Goal: Task Accomplishment & Management: Manage account settings

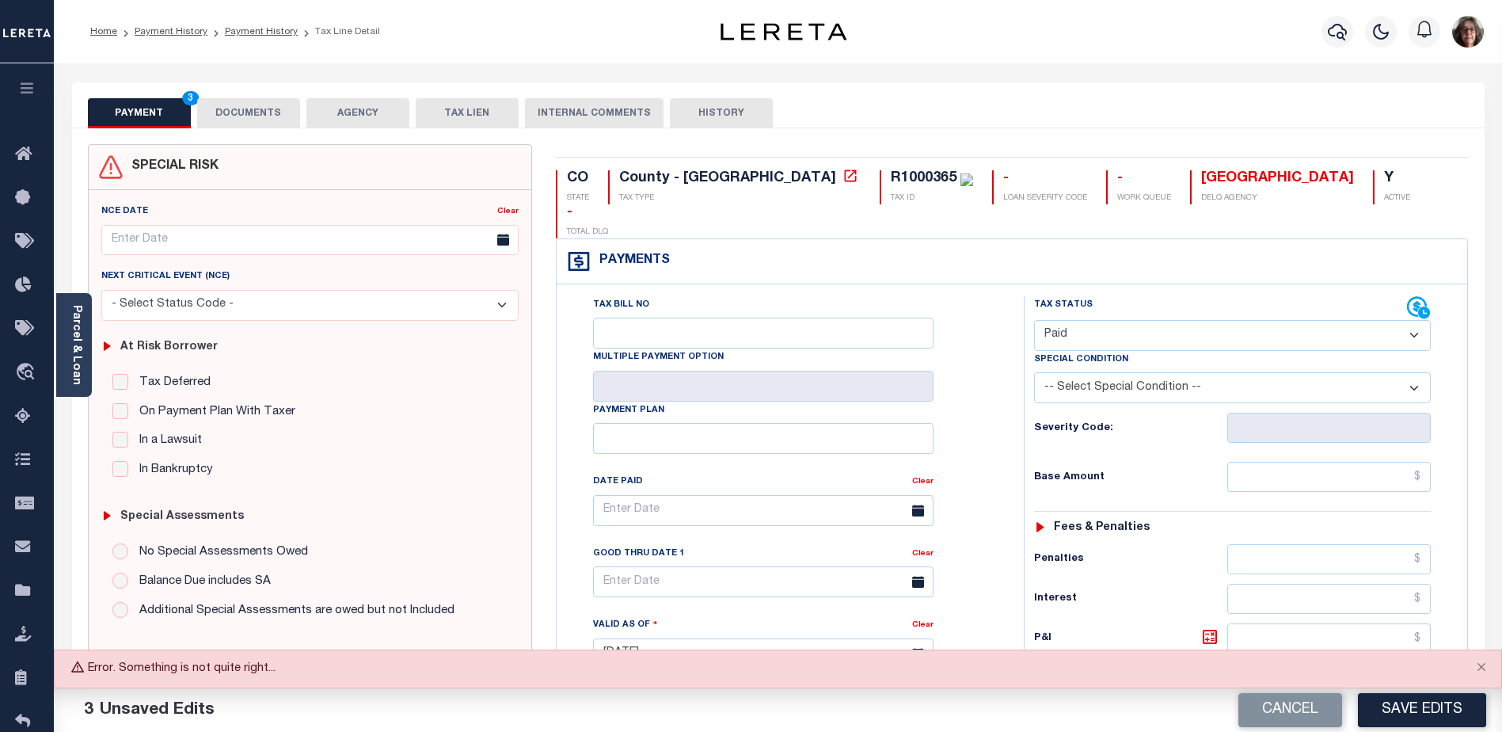
select select "PYD"
click at [252, 33] on link "Payment History" at bounding box center [261, 32] width 73 height 10
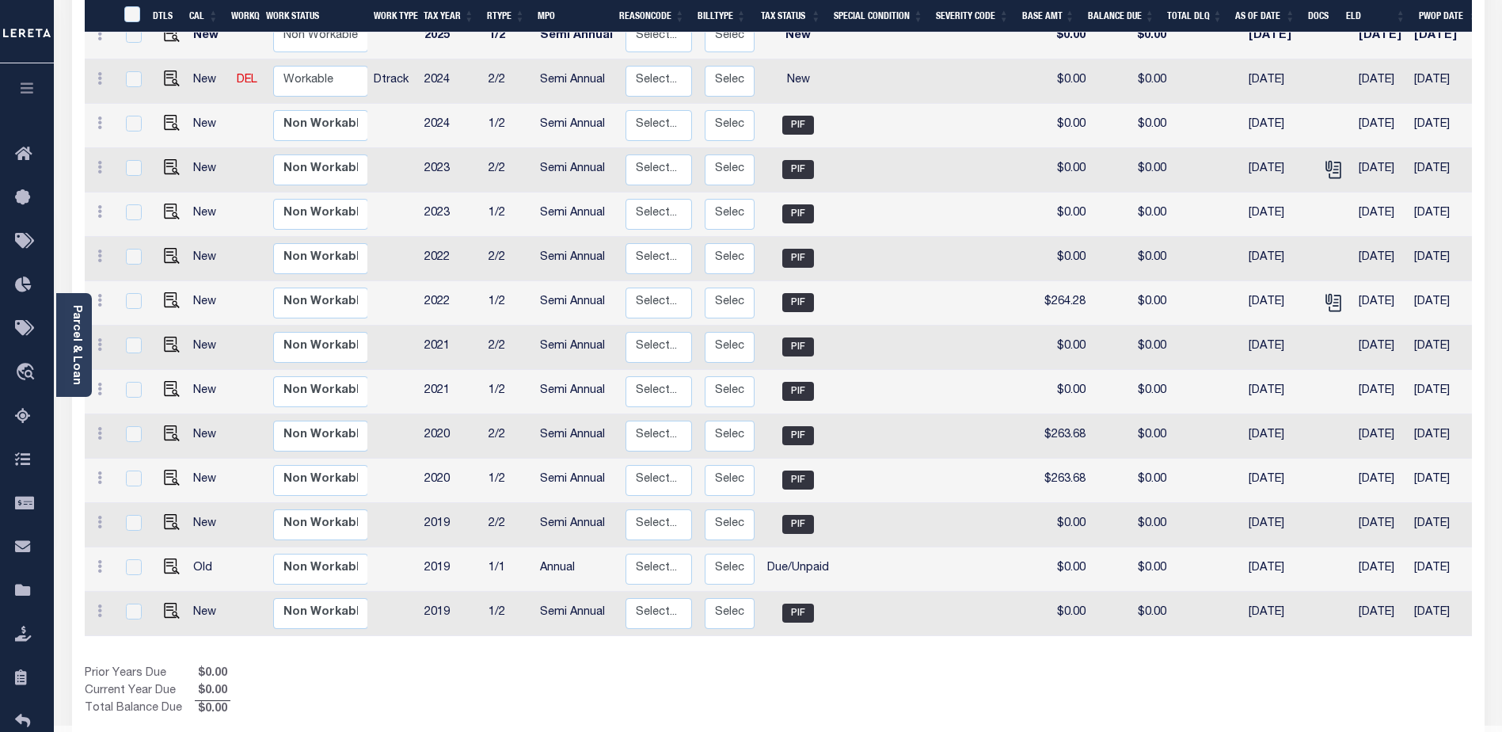
scroll to position [390, 0]
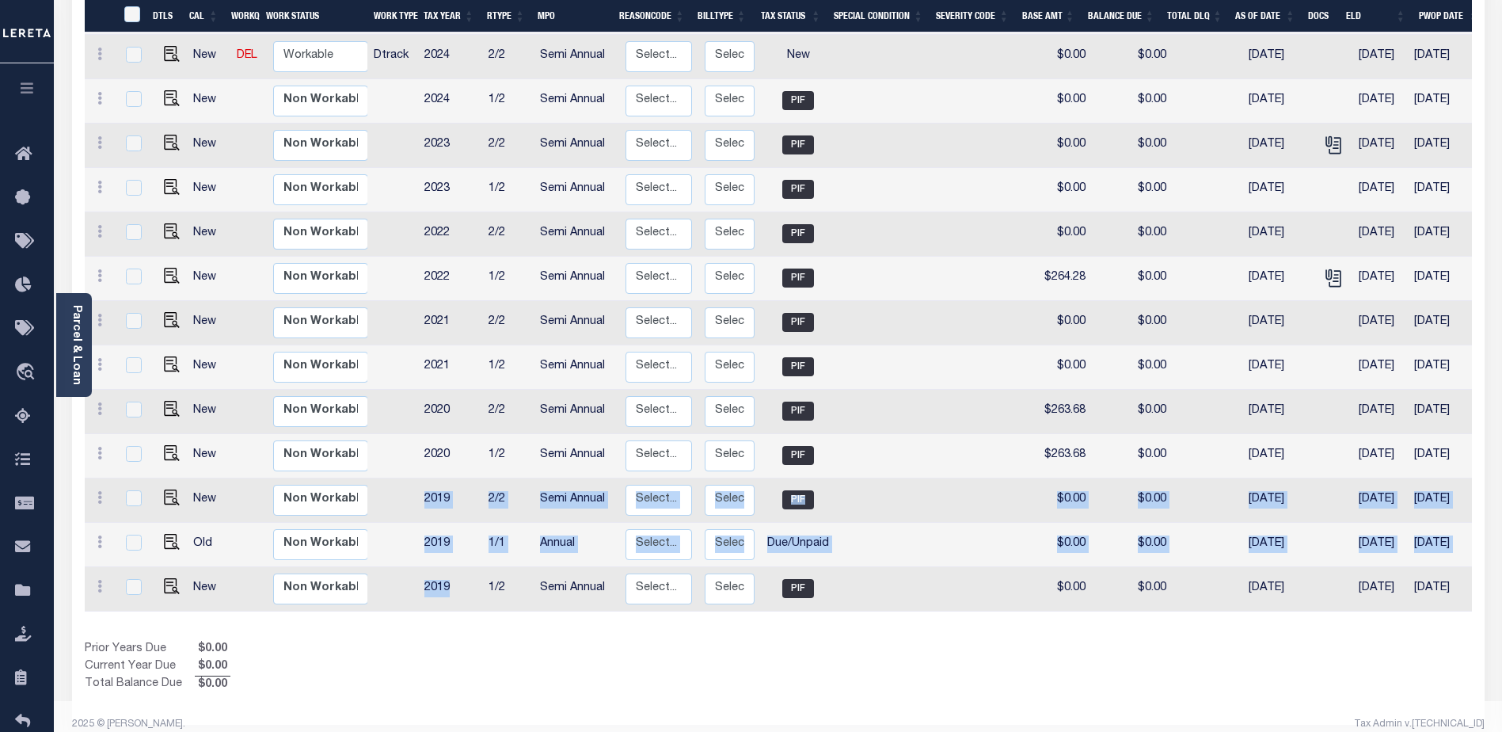
drag, startPoint x: 414, startPoint y: 481, endPoint x: 466, endPoint y: 580, distance: 111.6
click at [466, 580] on tbody "New Non Workable Workable 2025 2/2 Semi Annual Select... Payment Reversal Taxab…" at bounding box center [885, 278] width 1601 height 665
click at [477, 489] on td "2019" at bounding box center [450, 500] width 64 height 44
checkbox input "true"
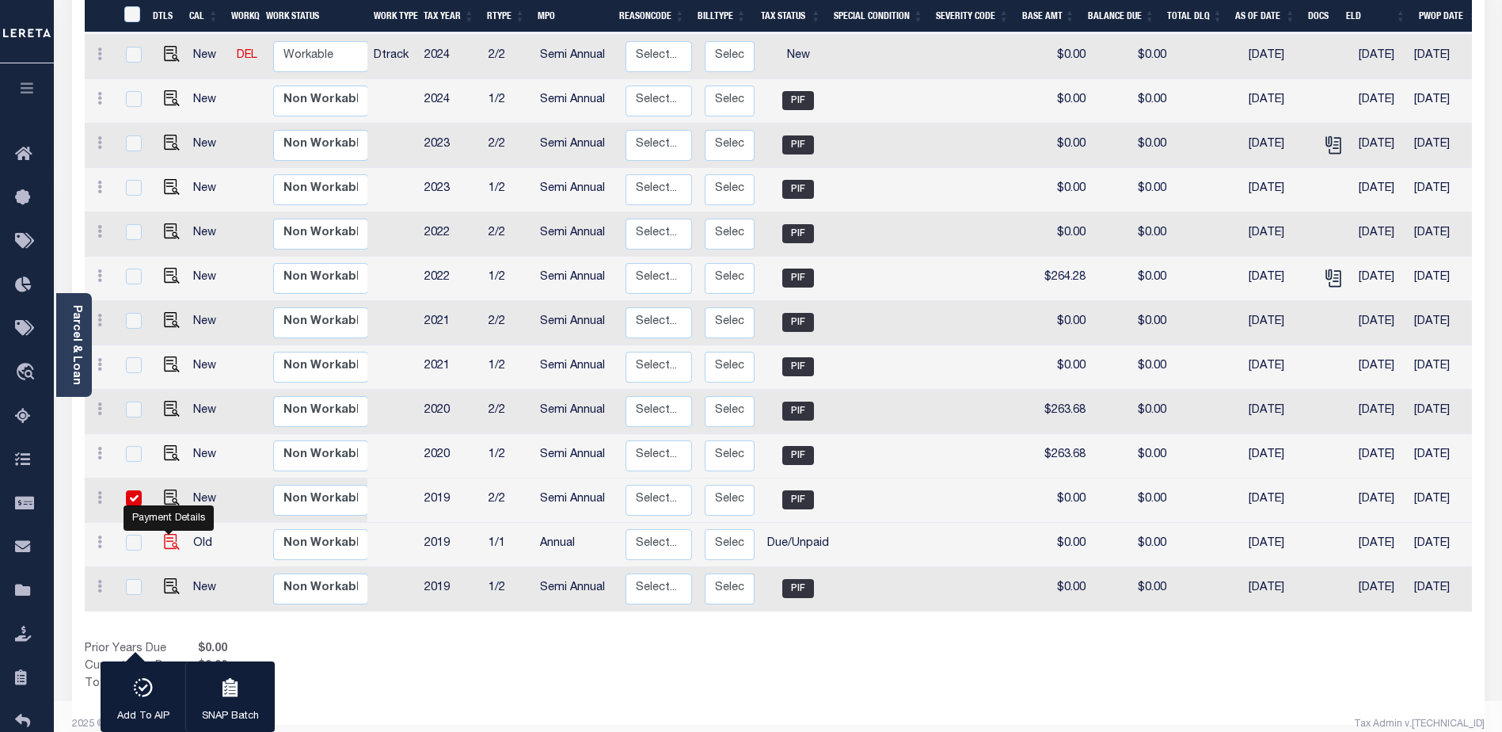
click at [168, 534] on img "" at bounding box center [172, 542] width 16 height 16
checkbox input "true"
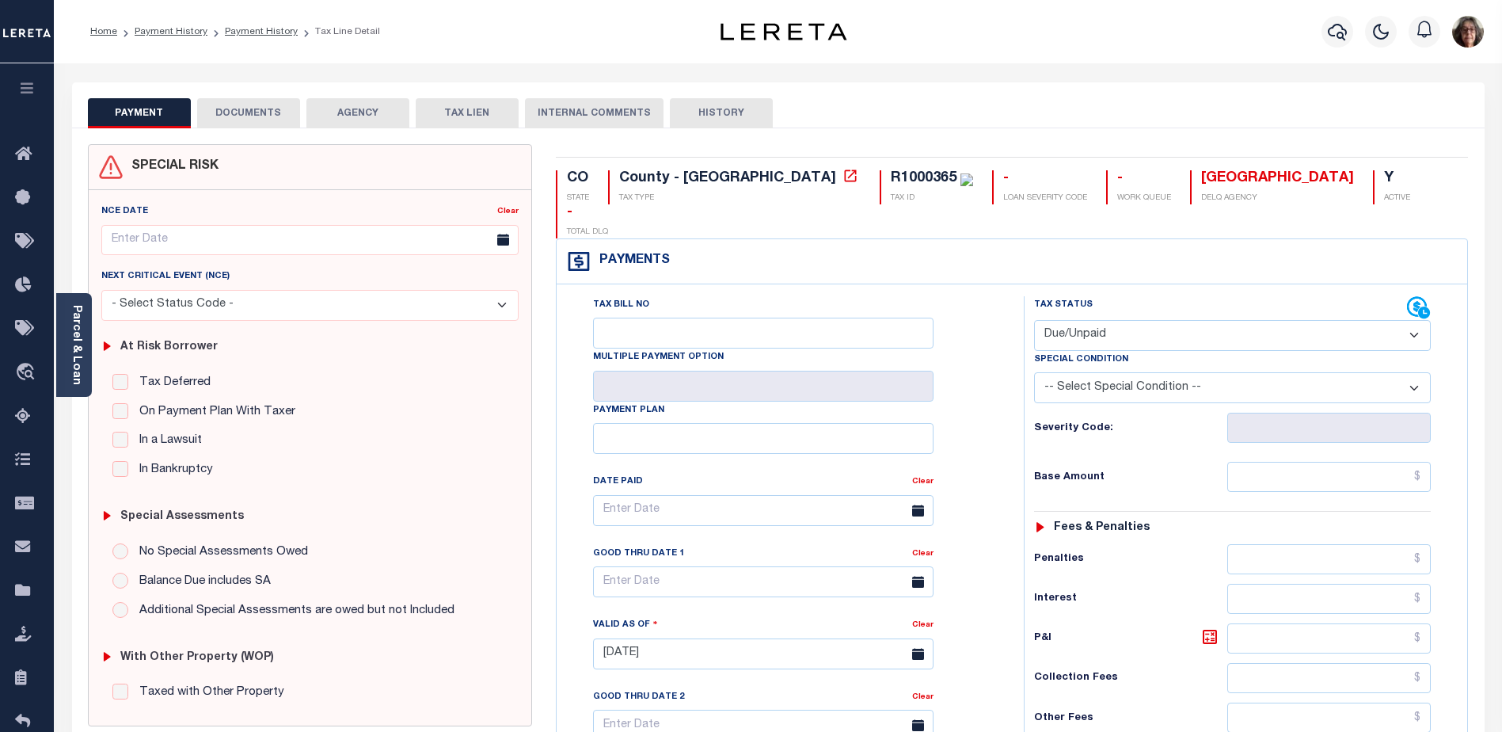
click at [1413, 320] on select "- Select Status Code - Open Due/Unpaid Paid Incomplete No Tax Due Internal Refu…" at bounding box center [1232, 335] width 397 height 31
select select "PYD"
click at [1034, 320] on select "- Select Status Code - Open Due/Unpaid Paid Incomplete No Tax Due Internal Refu…" at bounding box center [1232, 335] width 397 height 31
type input "[DATE]"
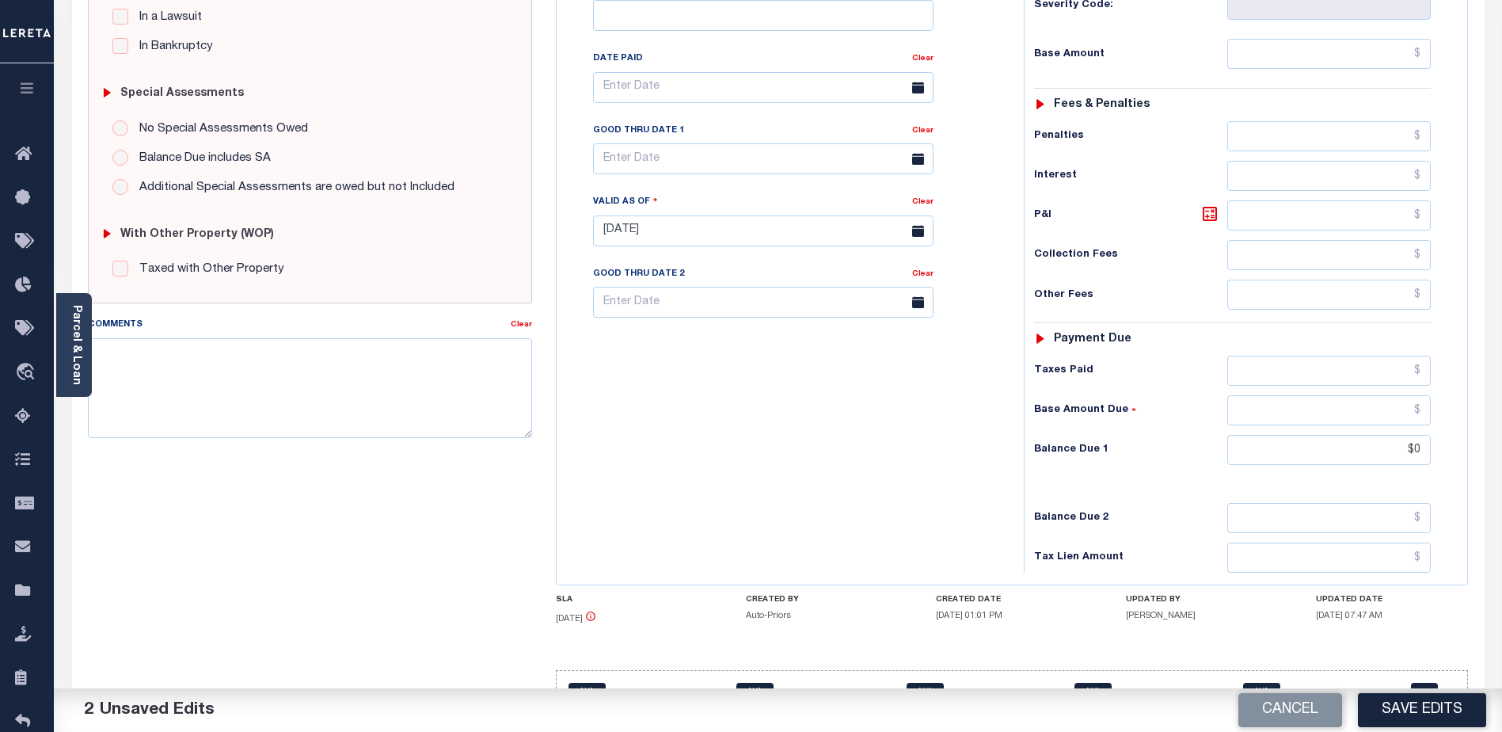
scroll to position [436, 0]
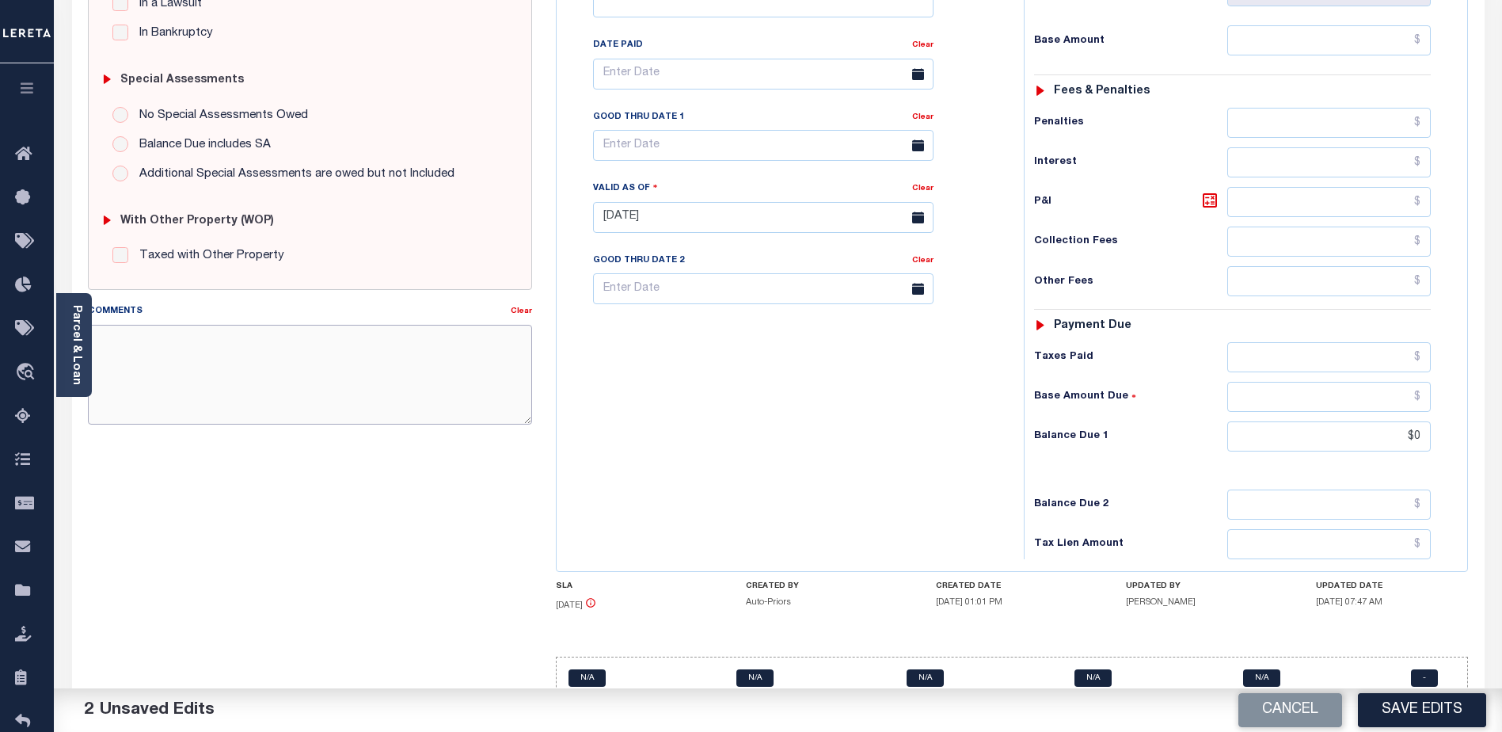
click at [134, 344] on textarea "Comments" at bounding box center [310, 375] width 444 height 100
click at [974, 473] on div "Tax Bill No Multiple Payment Option Payment Plan Clear" at bounding box center [786, 209] width 451 height 699
click at [103, 336] on textarea "Comments" at bounding box center [310, 375] width 444 height 100
paste textarea "Taxes paid 2019 1/2 & 2/2. Pm"
type textarea "Taxes paid 2019 1/2 & 2/2. Pm"
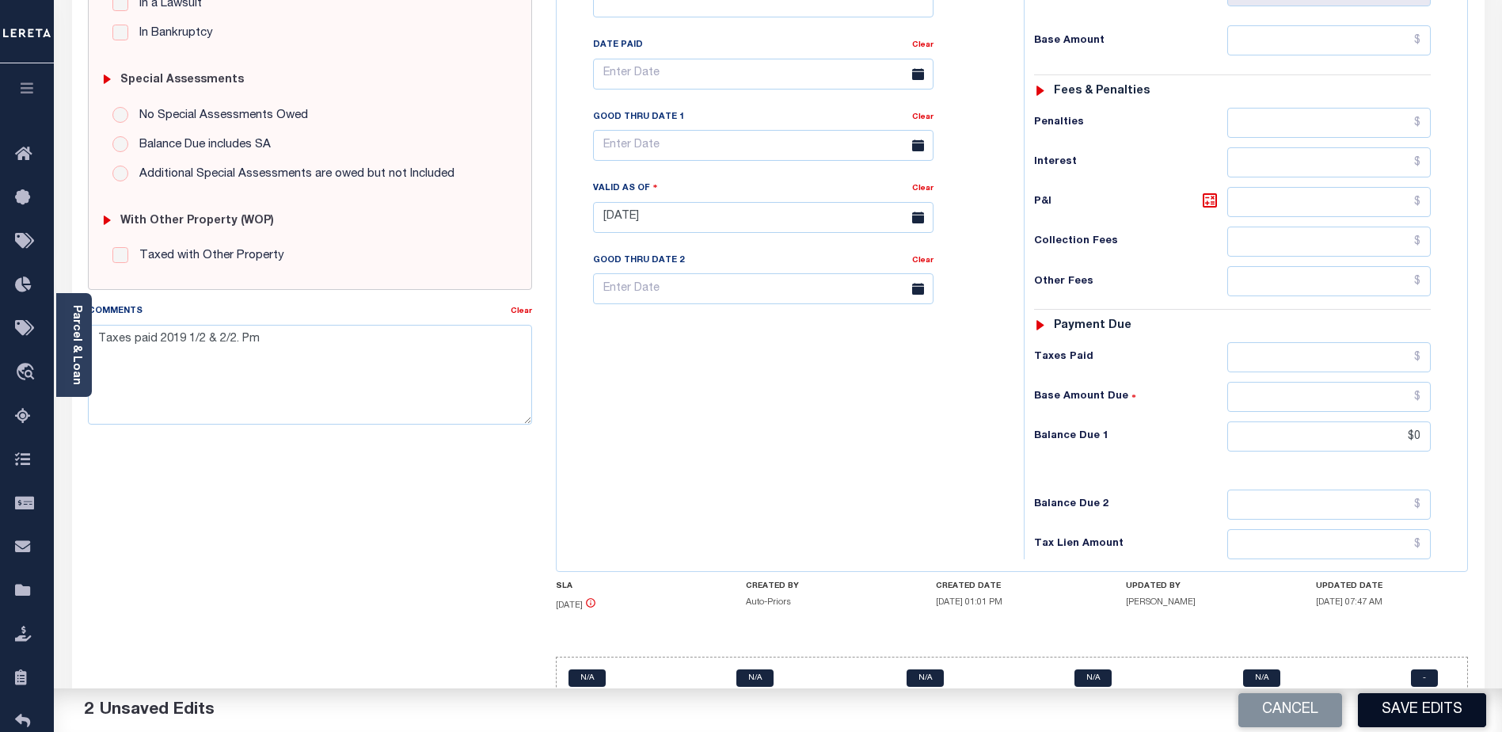
click at [1424, 713] on button "Save Edits" at bounding box center [1422, 710] width 128 height 34
checkbox input "false"
type input "$0"
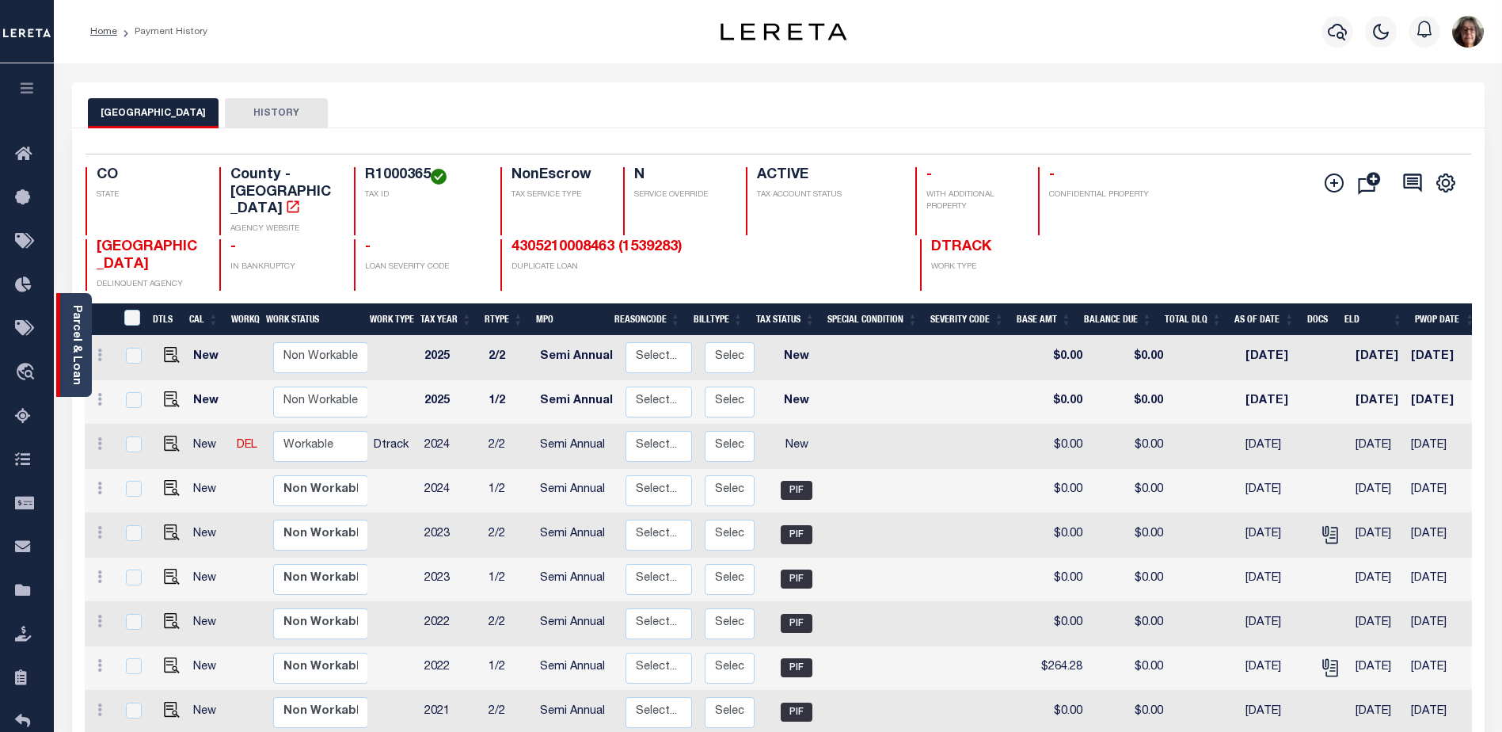
click at [84, 362] on div "Parcel & Loan" at bounding box center [74, 345] width 36 height 104
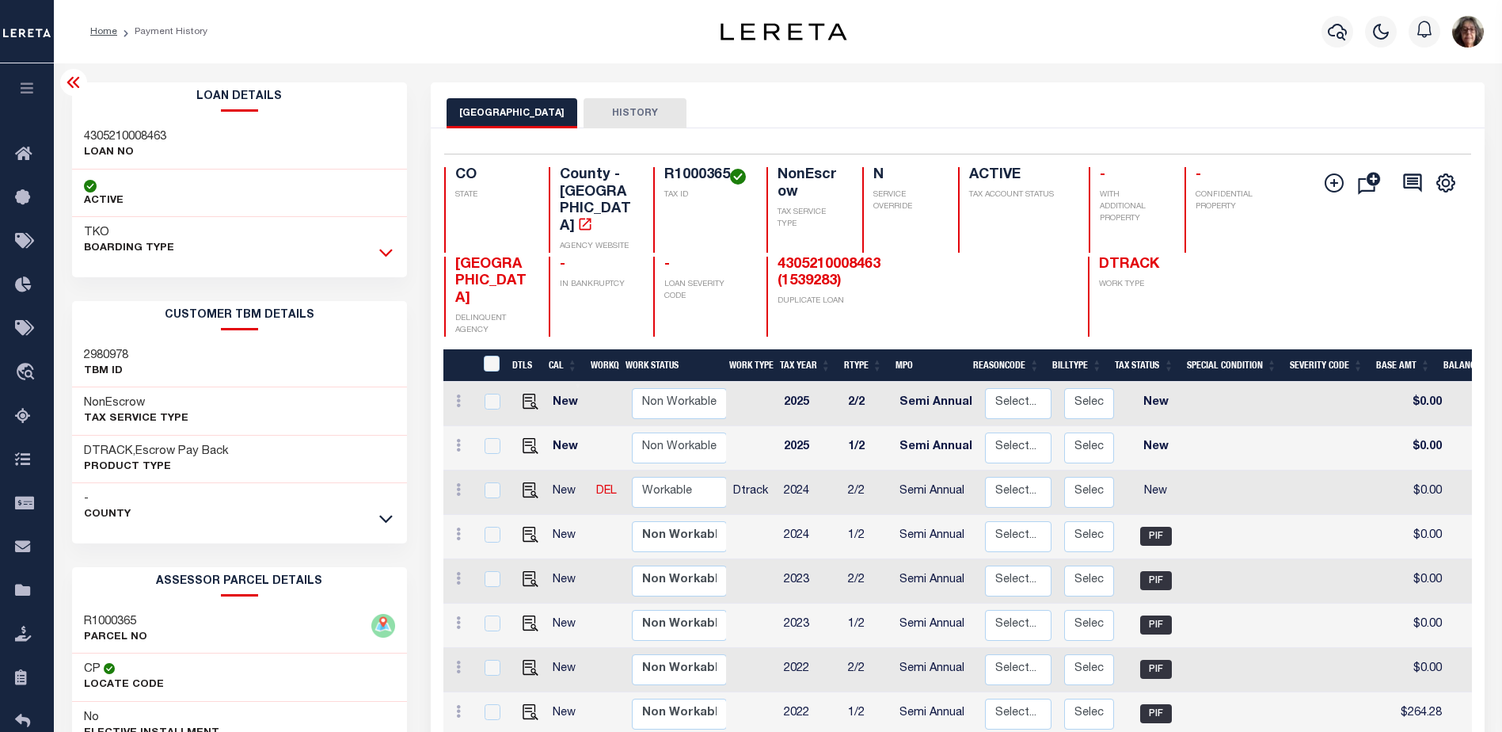
click at [381, 251] on icon at bounding box center [385, 253] width 13 height 8
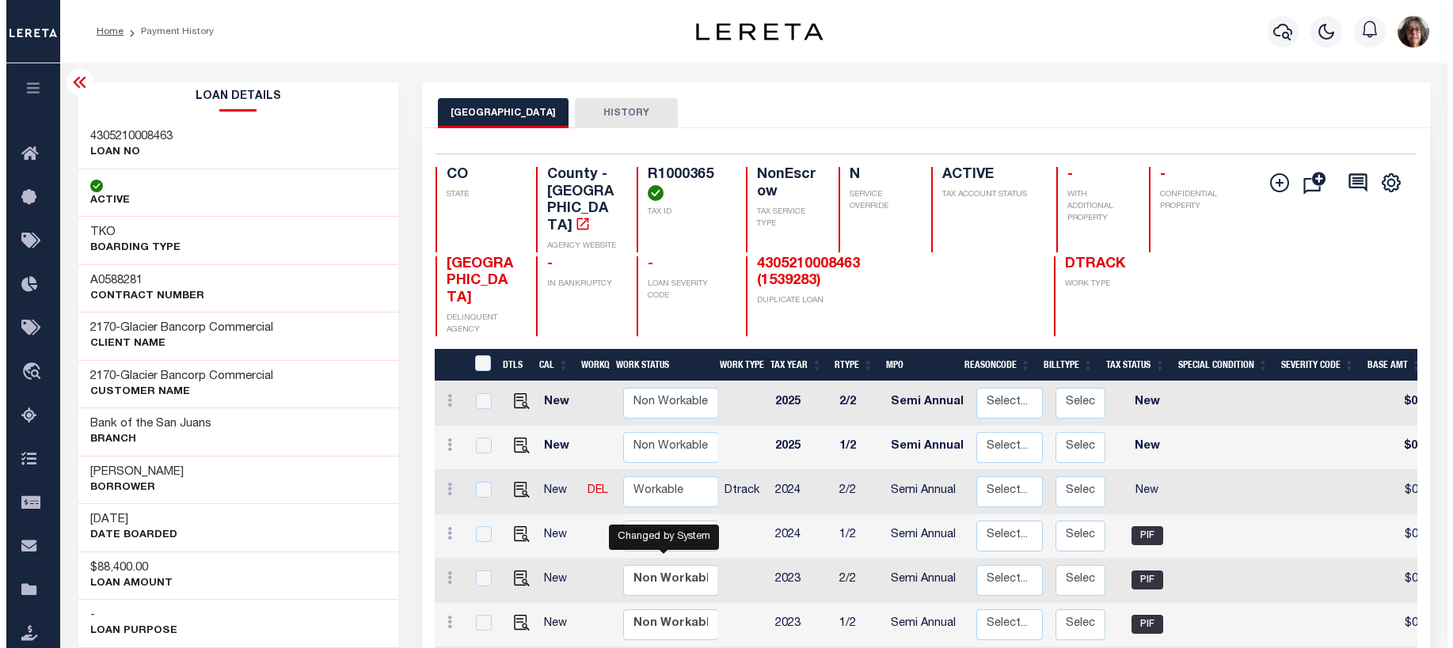
scroll to position [2, 0]
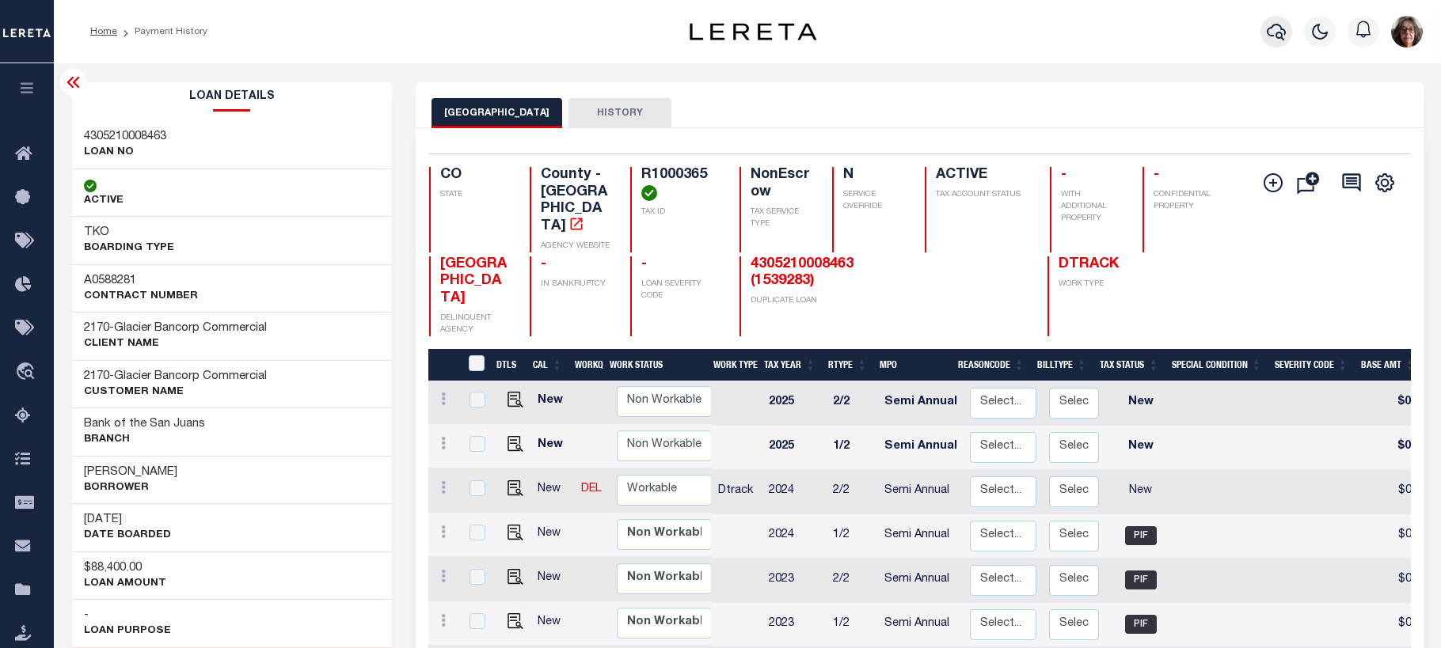
click at [1273, 36] on icon "button" at bounding box center [1276, 31] width 19 height 19
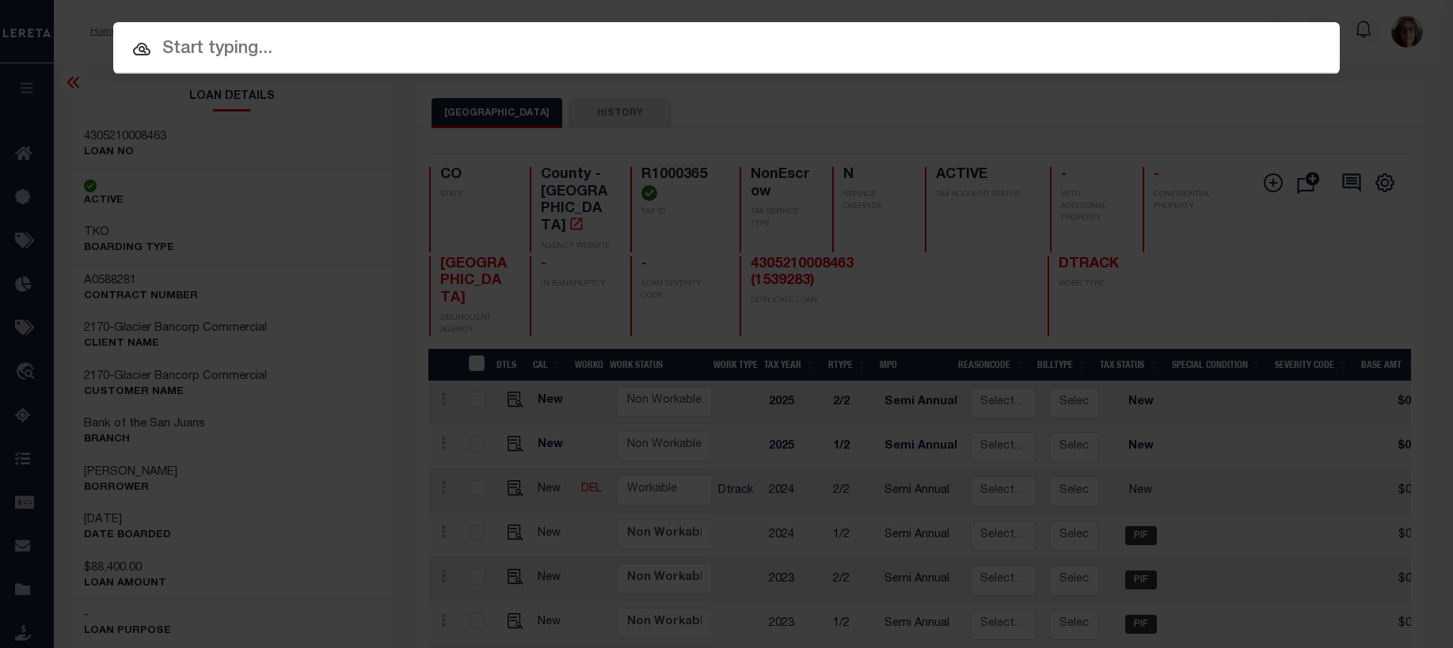
paste input "3506191481107"
type input "3506191481107"
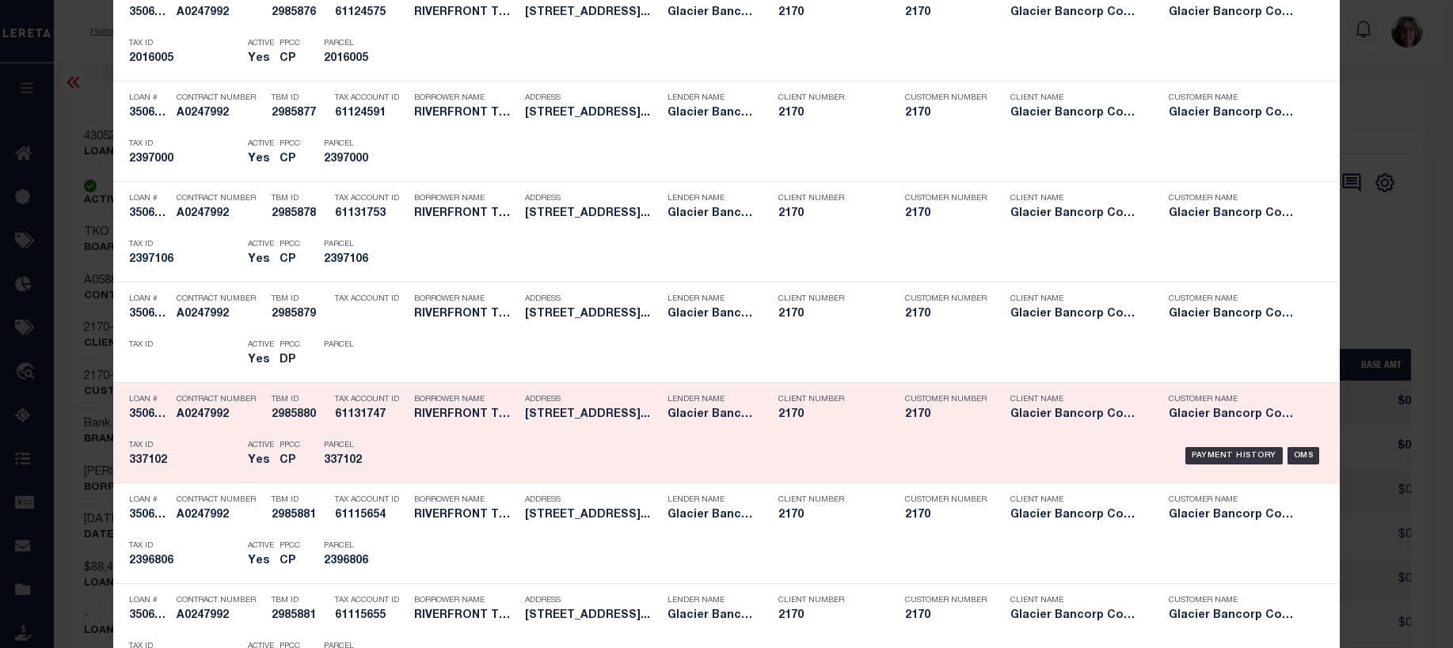
scroll to position [3167, 0]
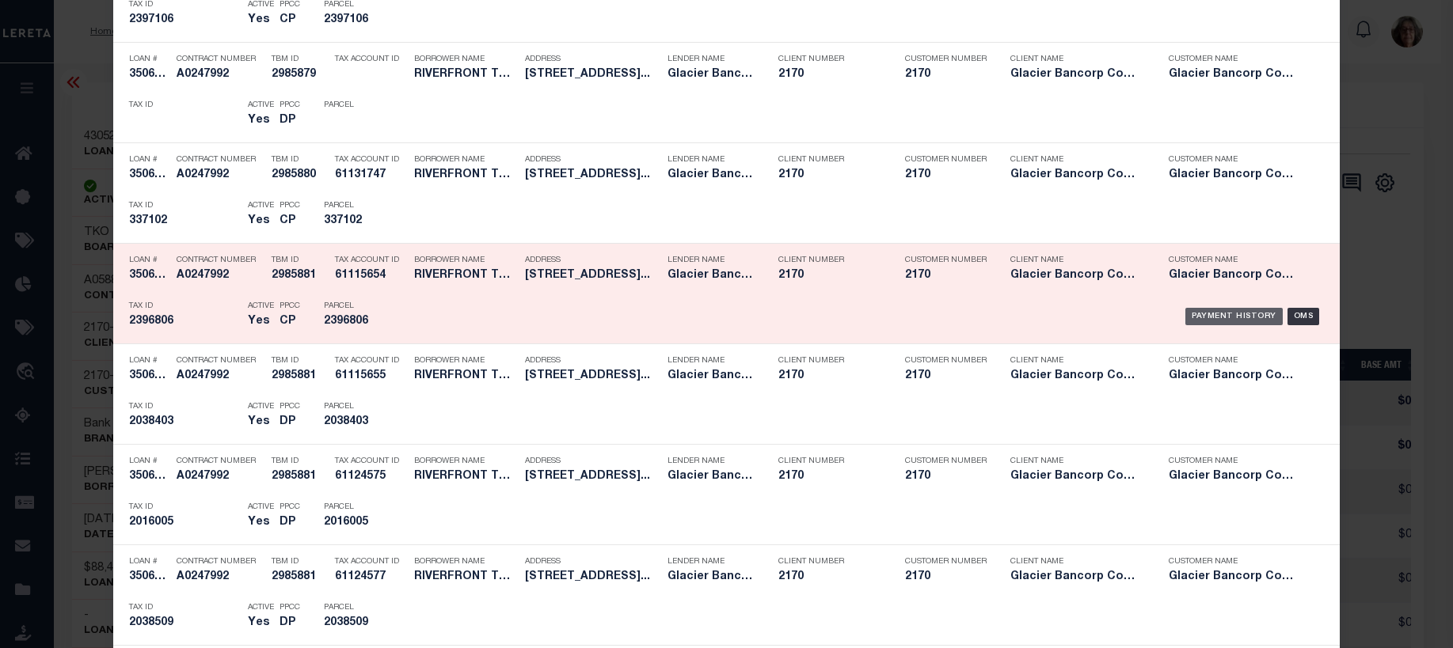
click at [1194, 318] on div "Payment History" at bounding box center [1233, 316] width 97 height 17
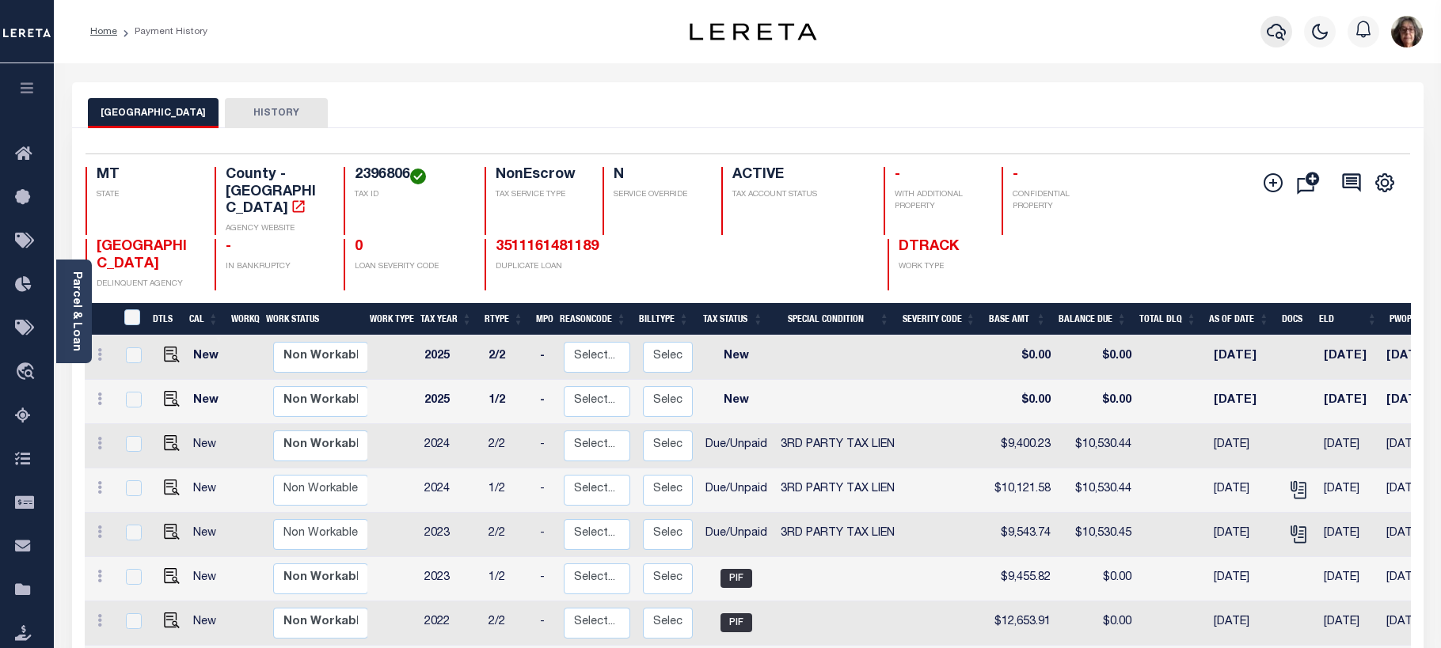
click at [1272, 34] on icon "button" at bounding box center [1276, 31] width 19 height 19
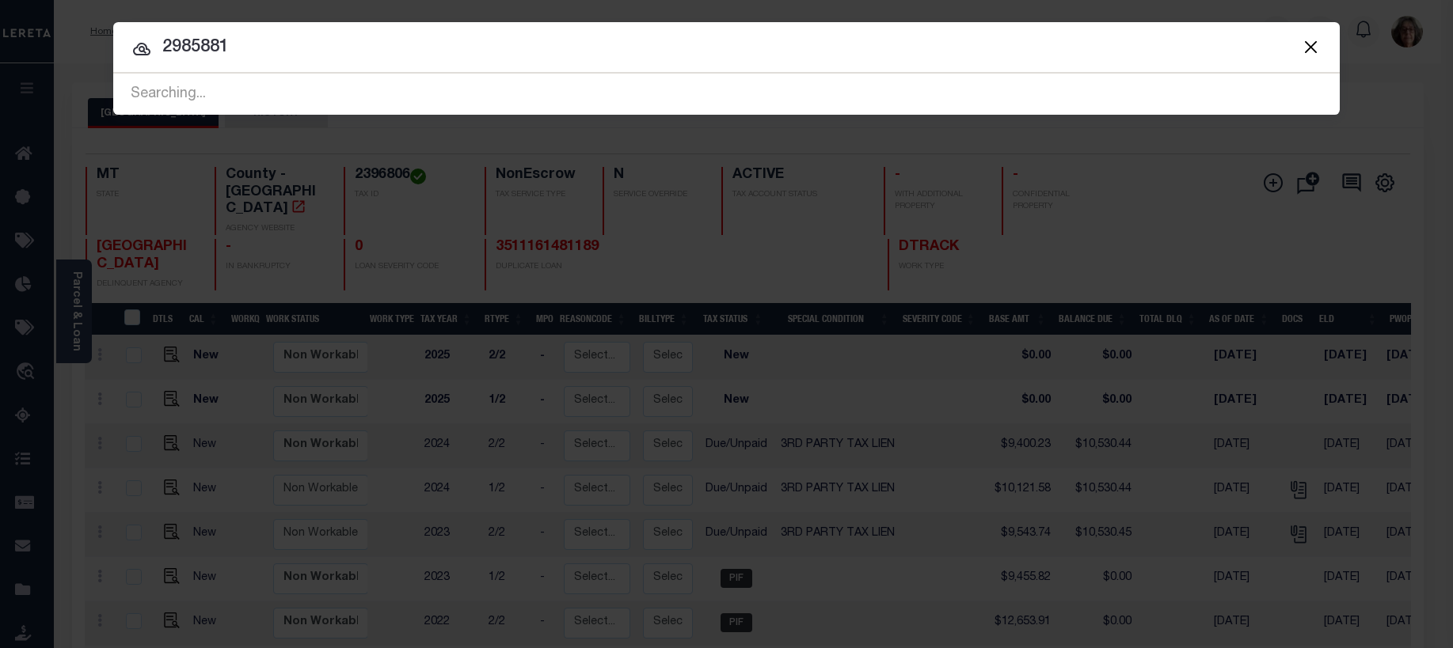
type input "2985881"
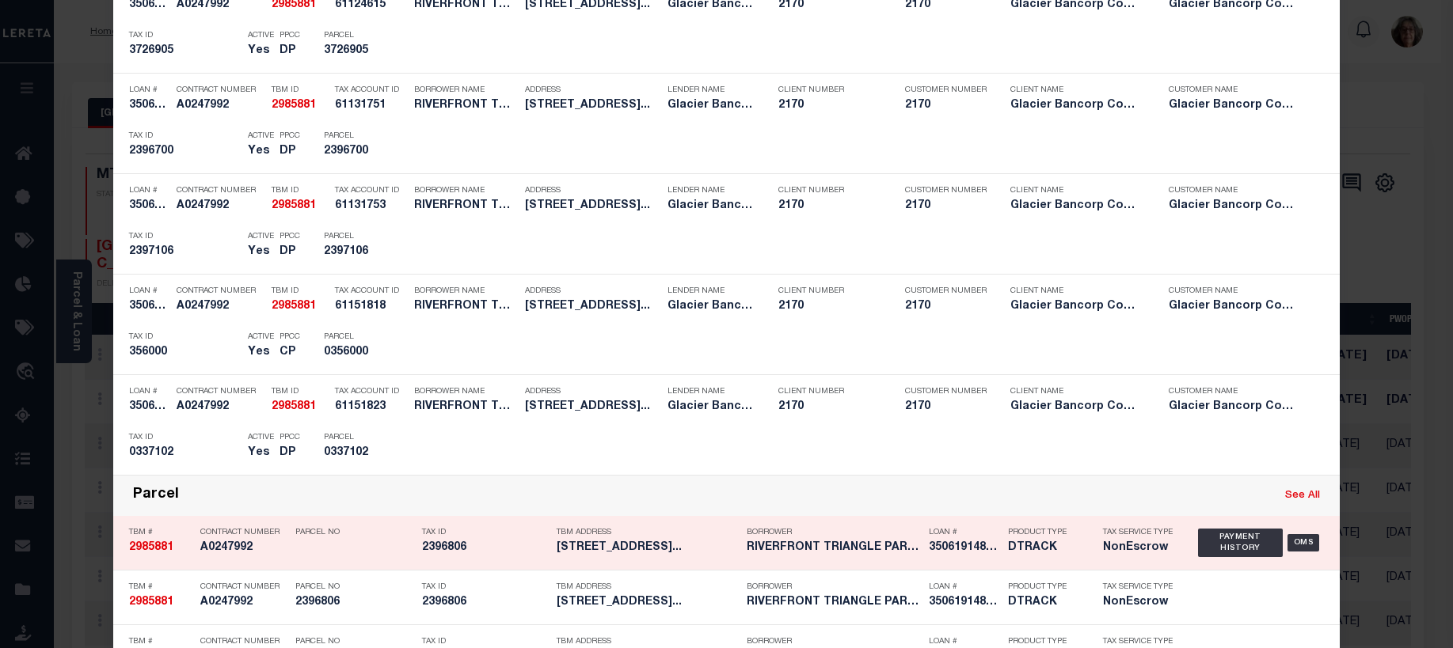
scroll to position [1267, 0]
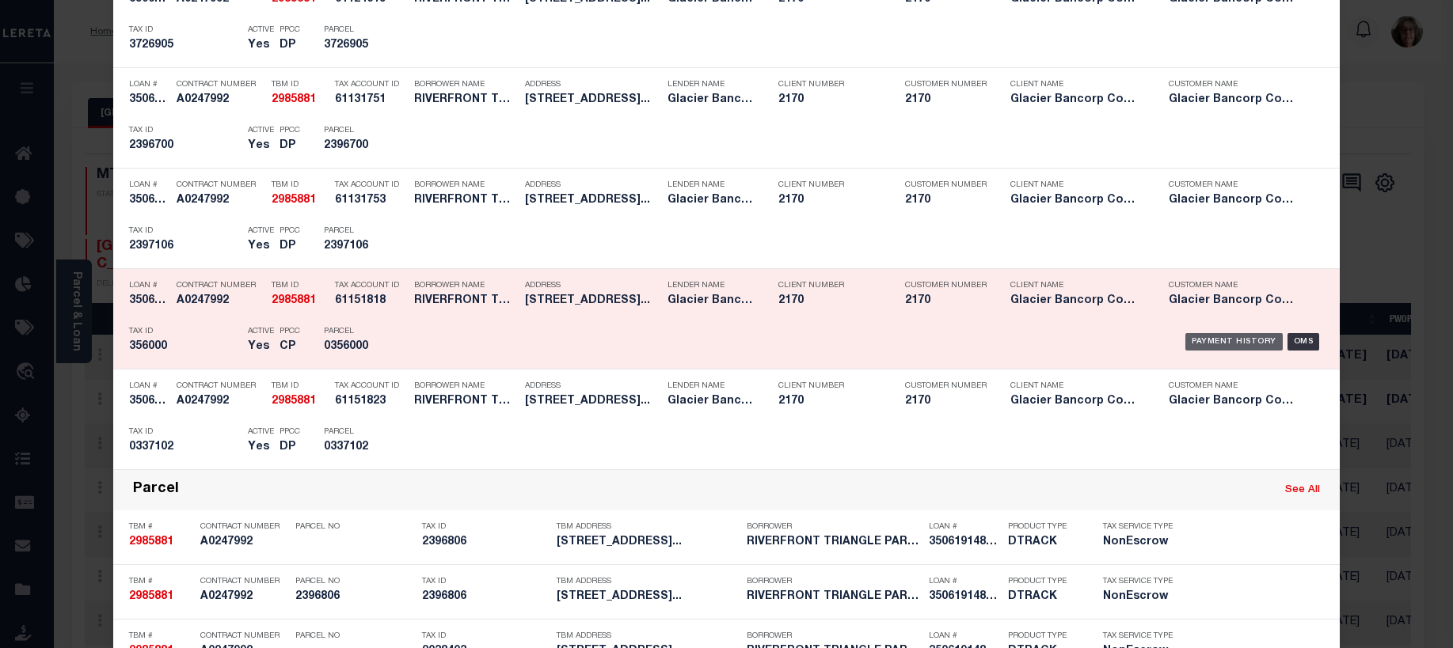
click at [1194, 343] on div "Payment History" at bounding box center [1233, 341] width 97 height 17
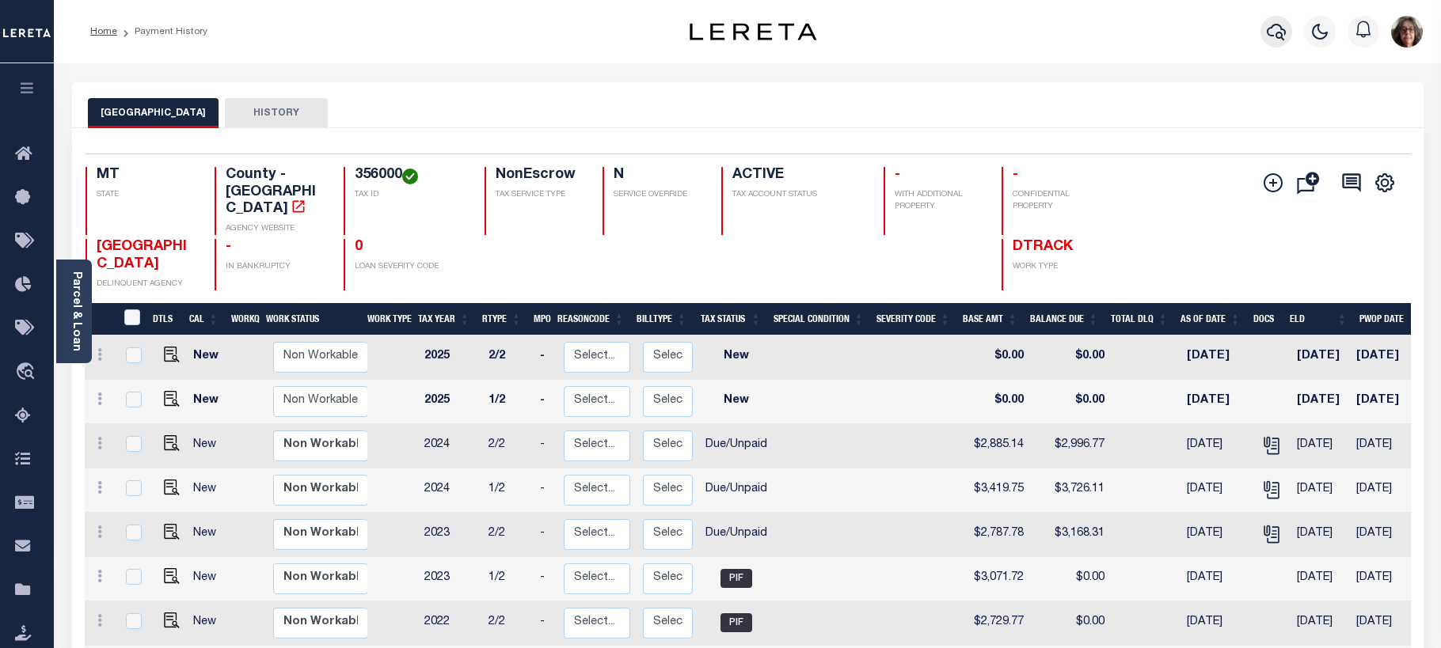
click at [1271, 33] on icon "button" at bounding box center [1276, 31] width 19 height 19
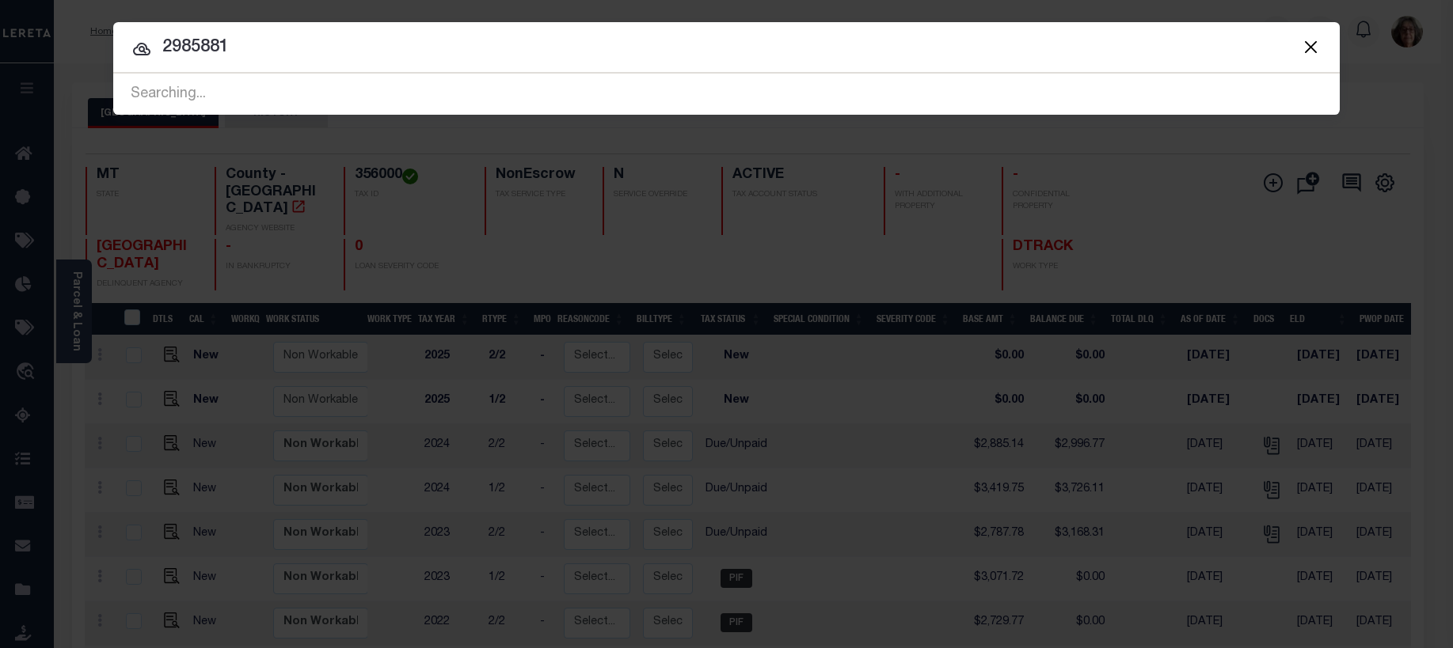
type input "2985881"
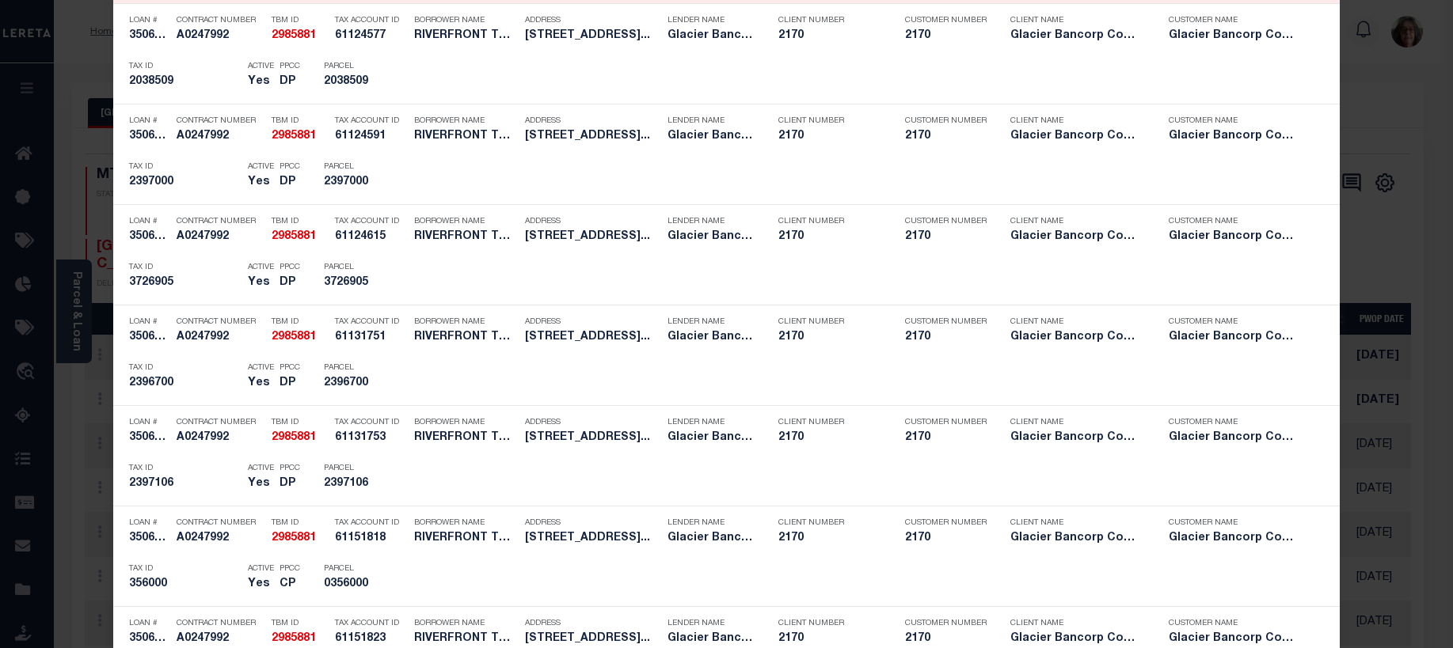
scroll to position [633, 0]
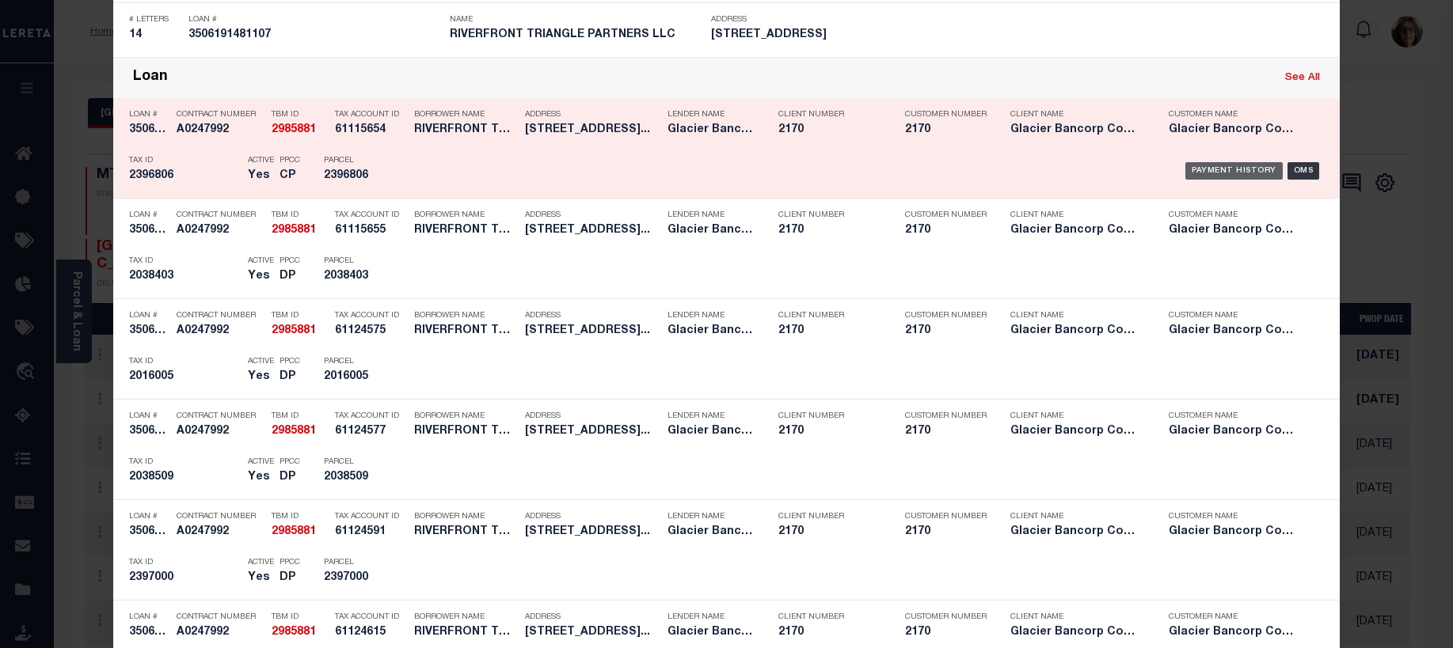
click at [1249, 172] on div "Payment History" at bounding box center [1233, 170] width 97 height 17
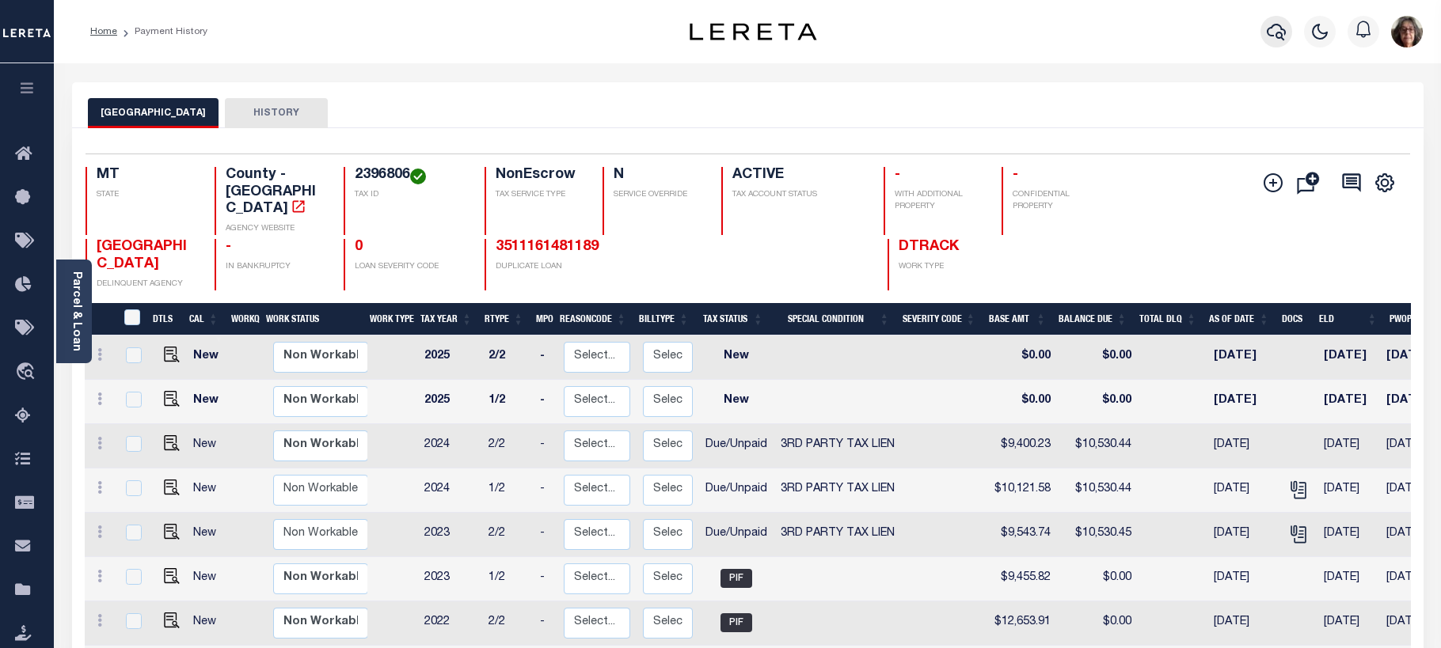
click at [1279, 33] on icon "button" at bounding box center [1276, 32] width 19 height 17
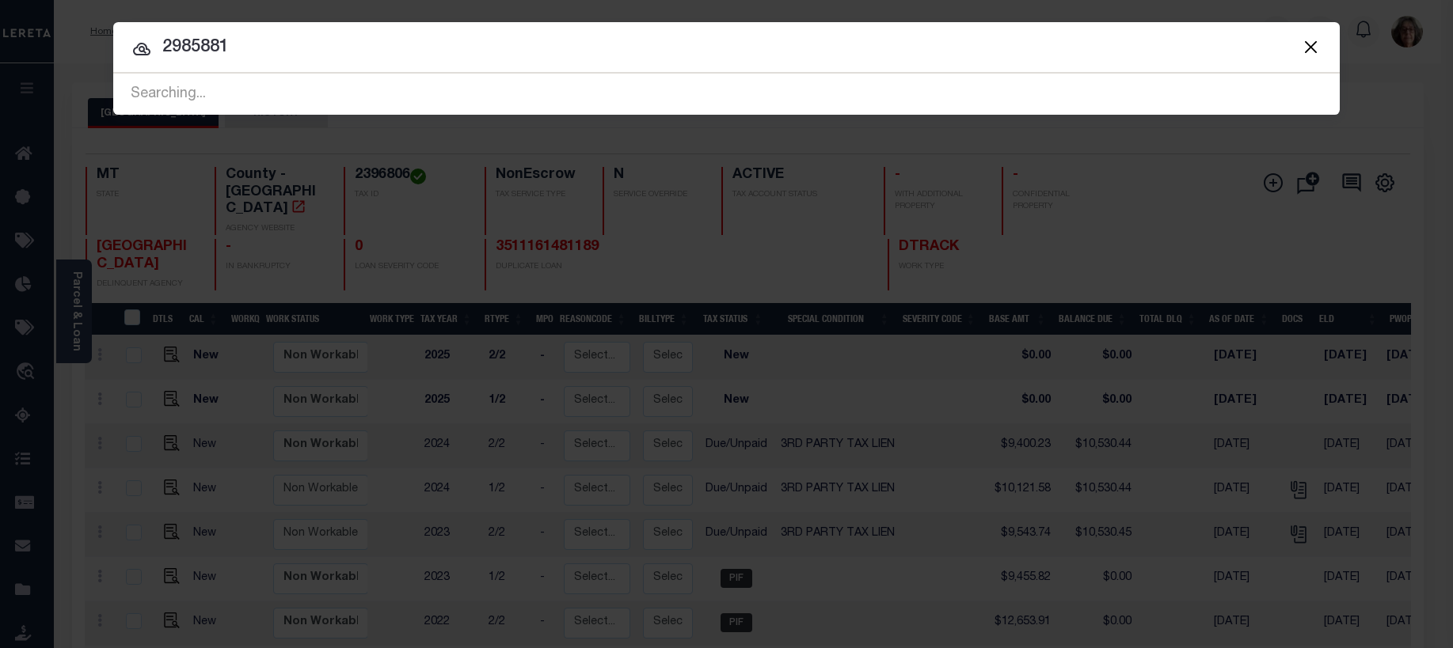
type input "2985881"
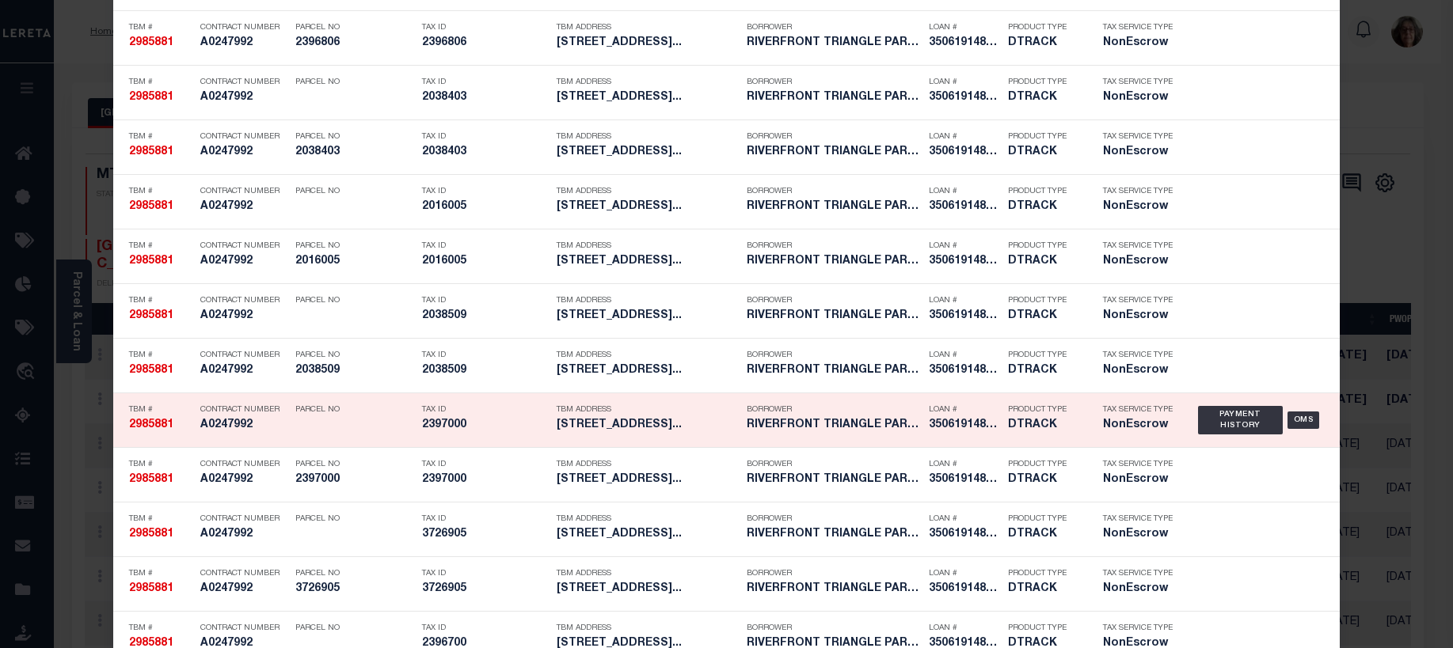
scroll to position [1346, 0]
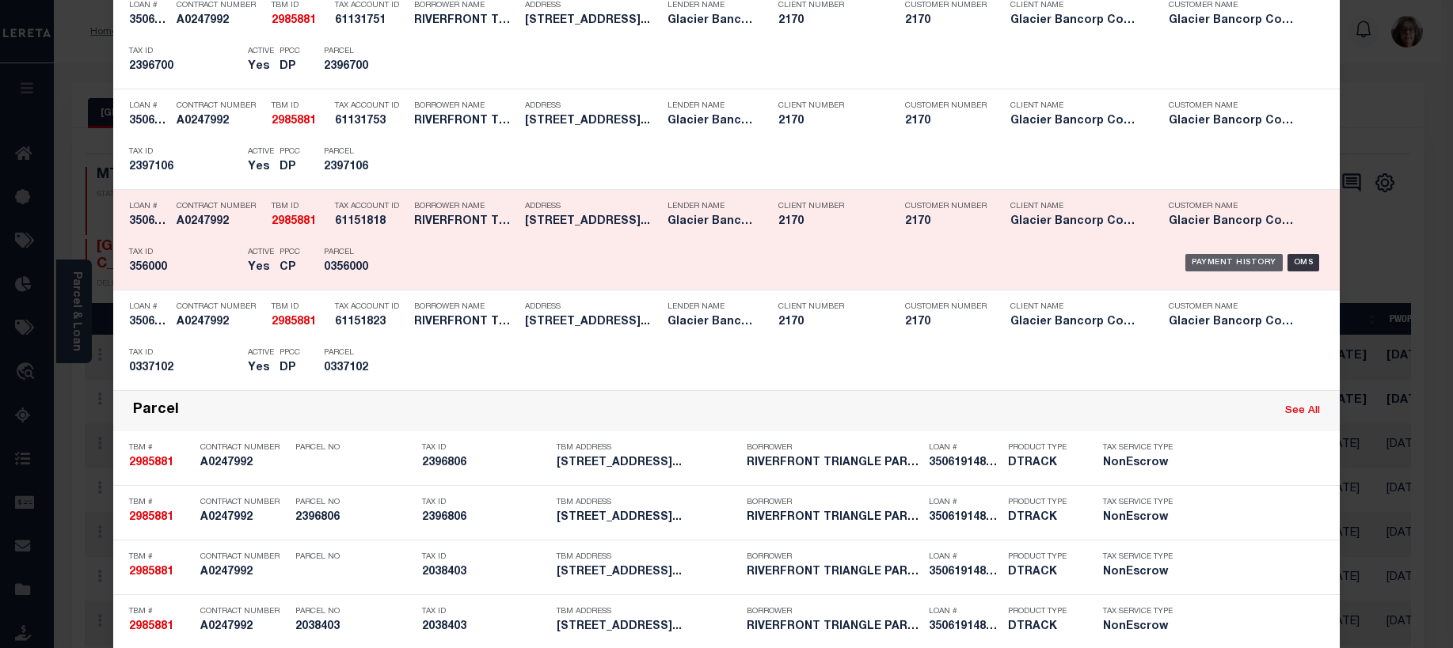
click at [1200, 267] on div "Payment History" at bounding box center [1233, 262] width 97 height 17
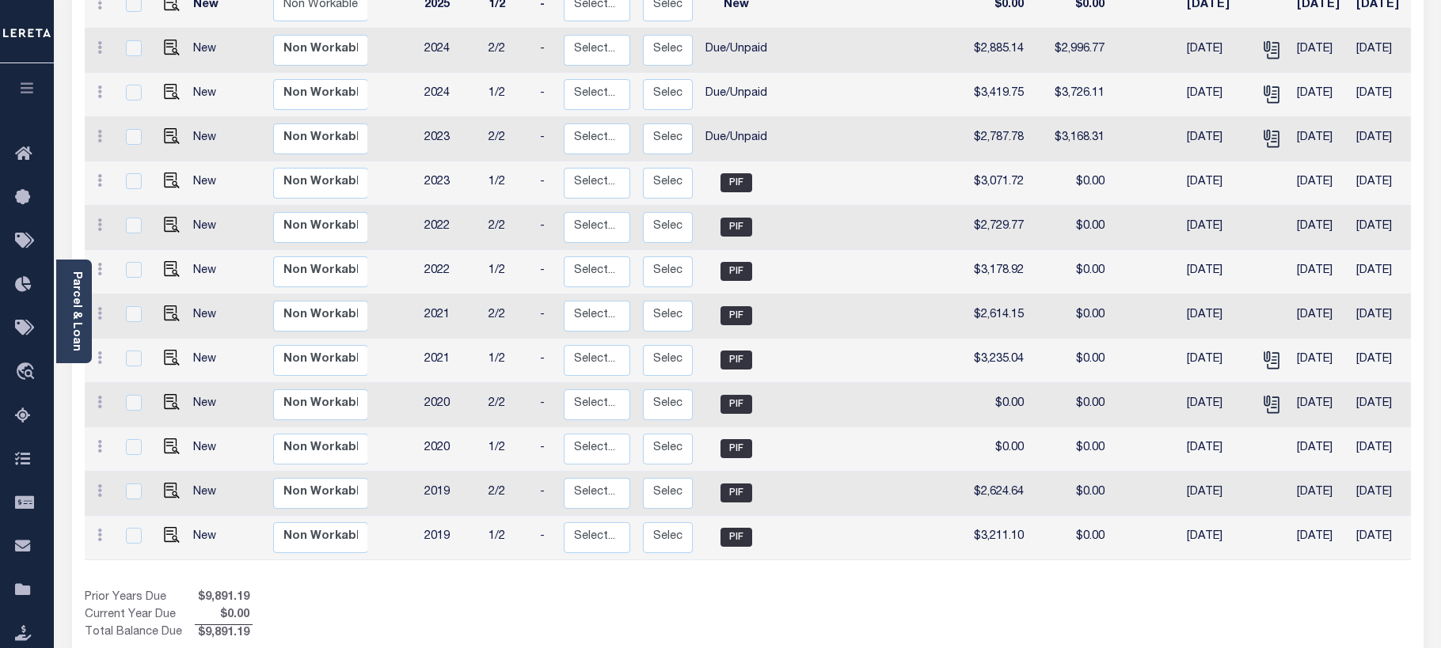
scroll to position [158, 0]
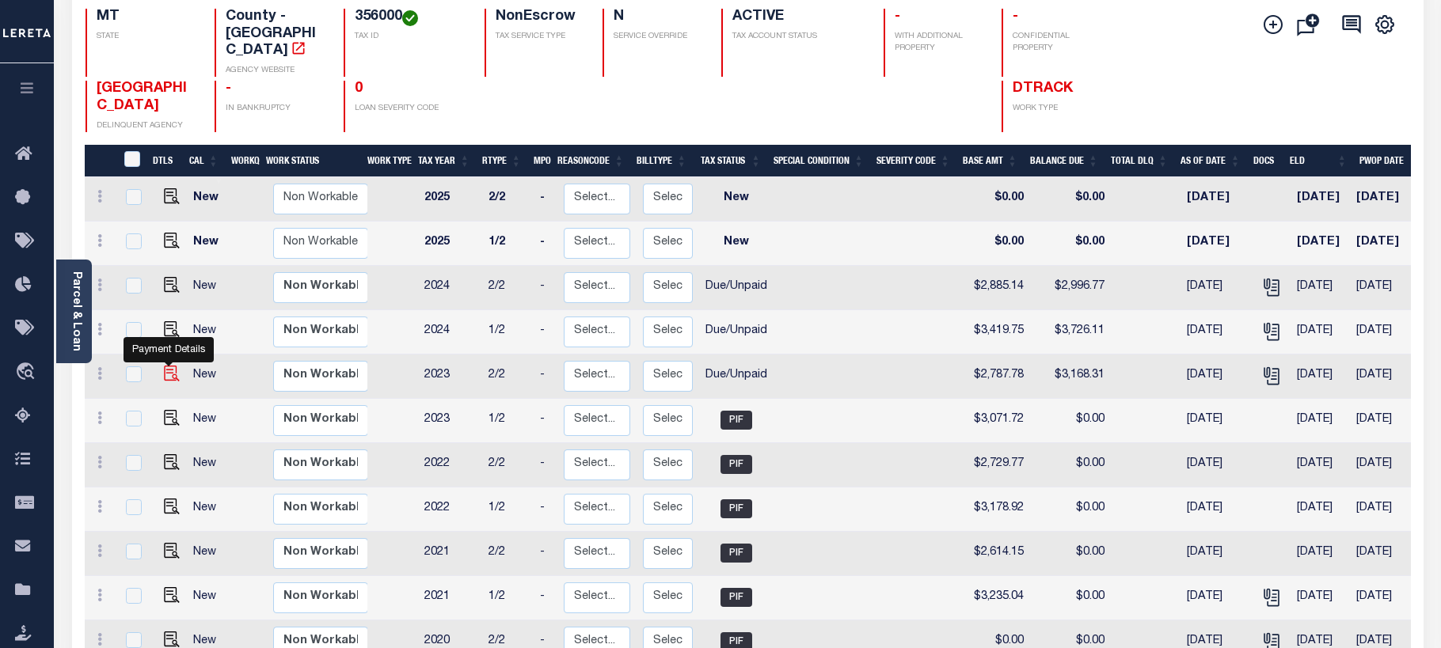
click at [169, 366] on img "" at bounding box center [172, 374] width 16 height 16
checkbox input "true"
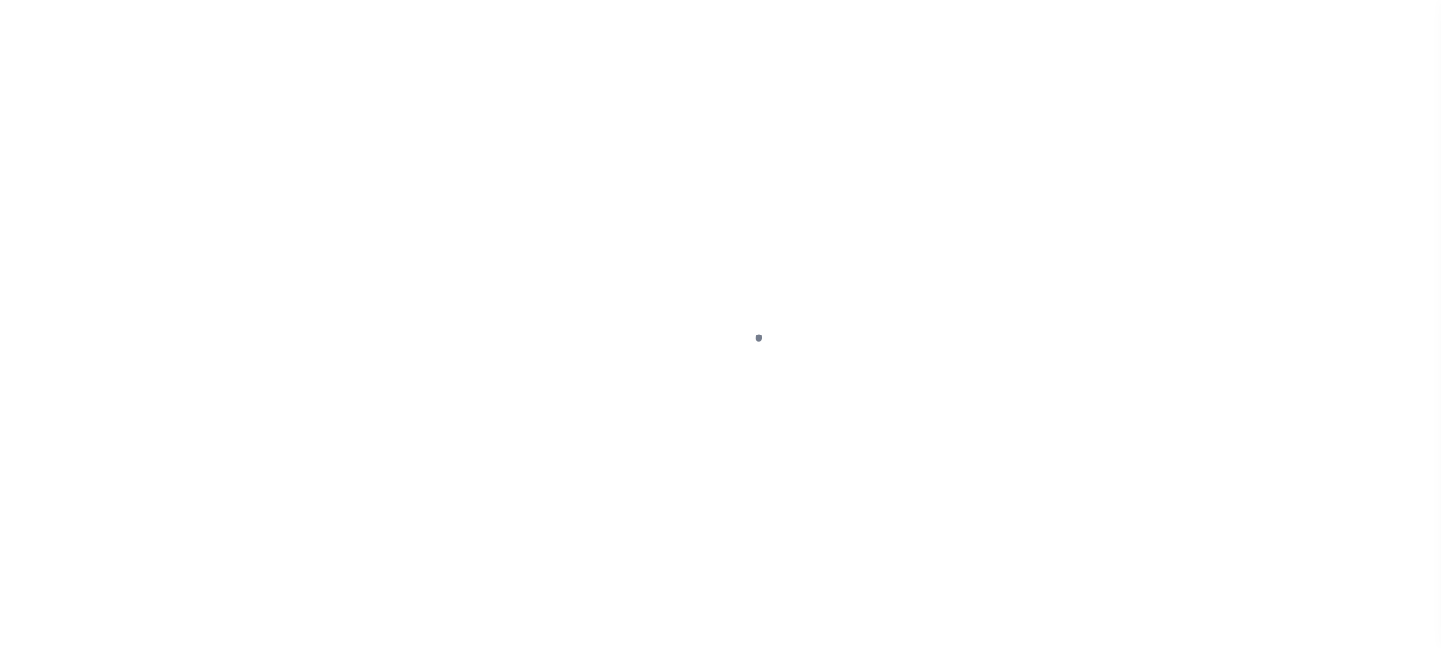
checkbox input "false"
type textarea "Please refer 2024 1/2 line for supporting document"
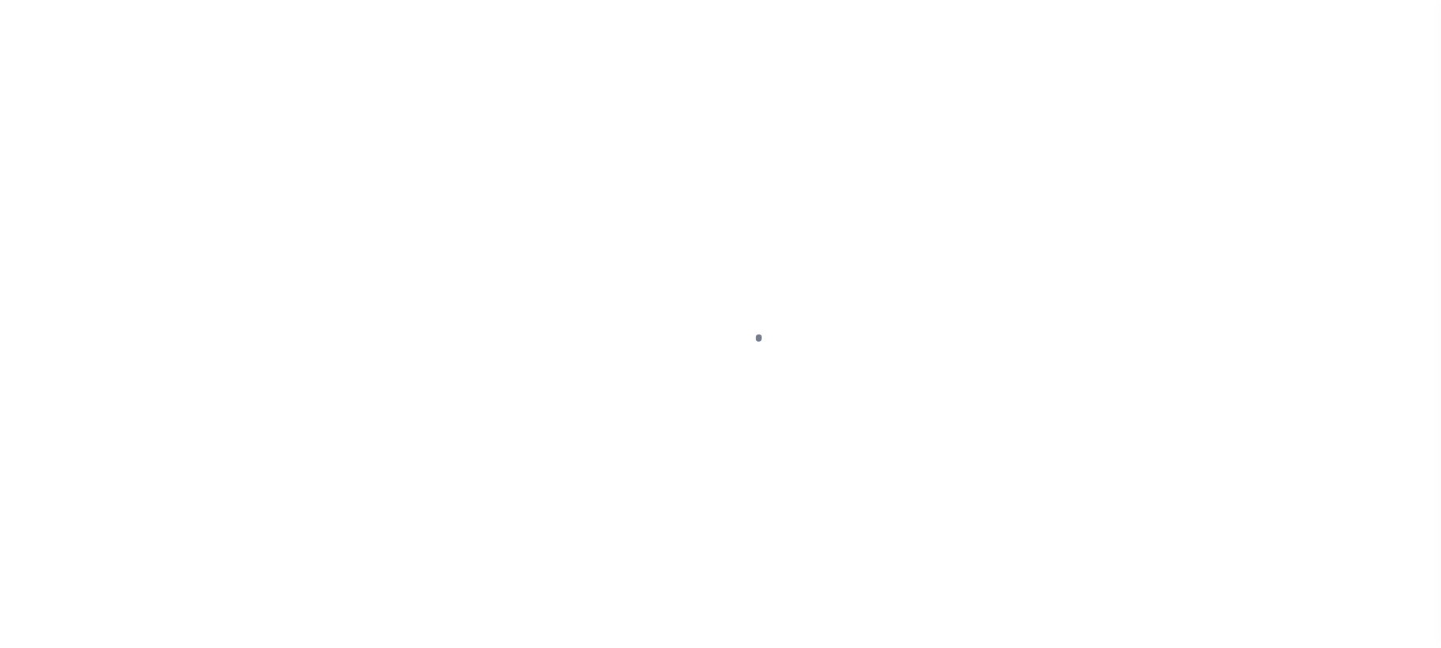
type input "[DATE]"
select select "DUE"
type input "$2,787.78"
type input "$380.53"
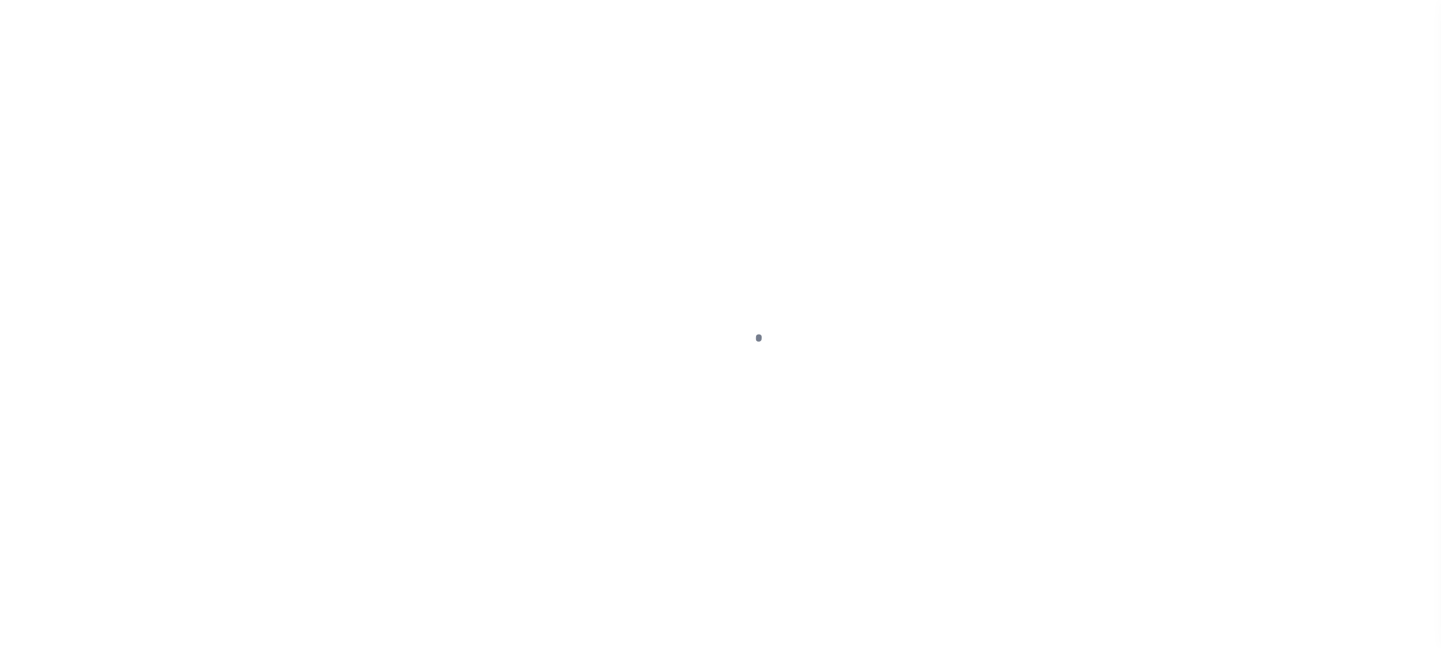
type input "$0"
type input "$3,168.31"
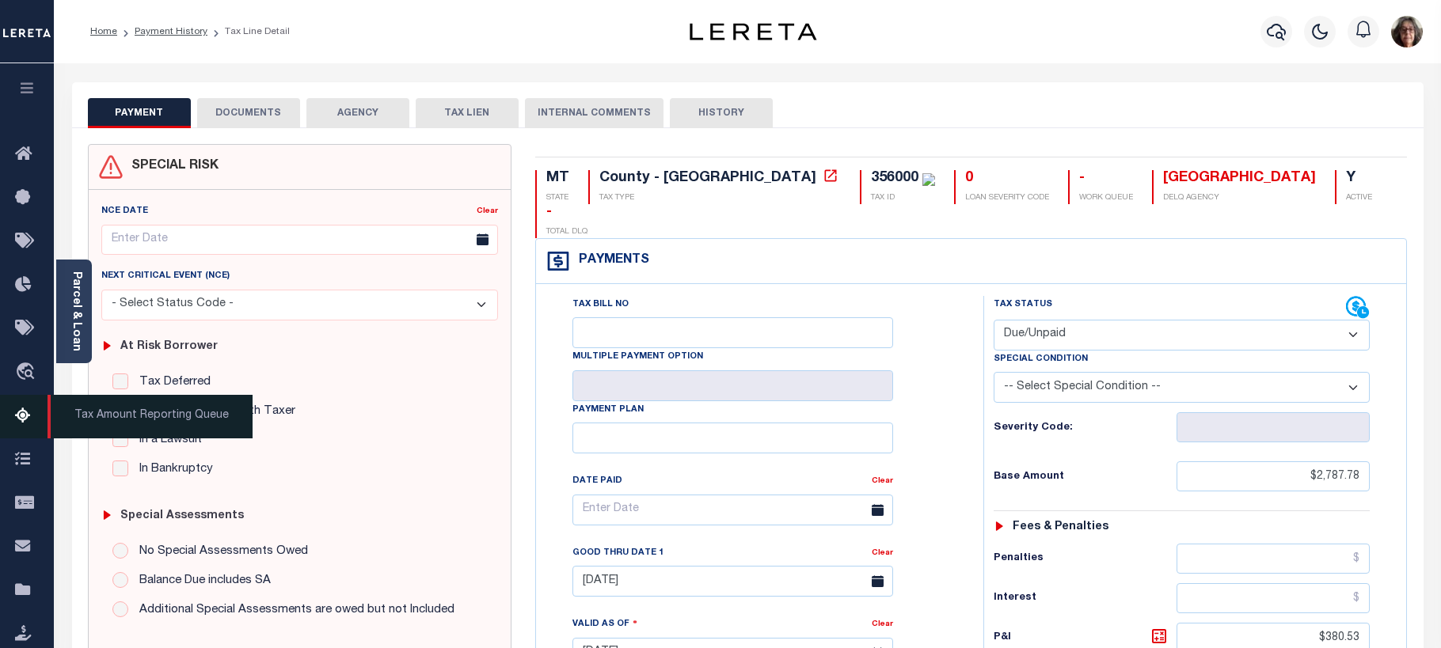
click at [21, 417] on icon at bounding box center [27, 417] width 25 height 20
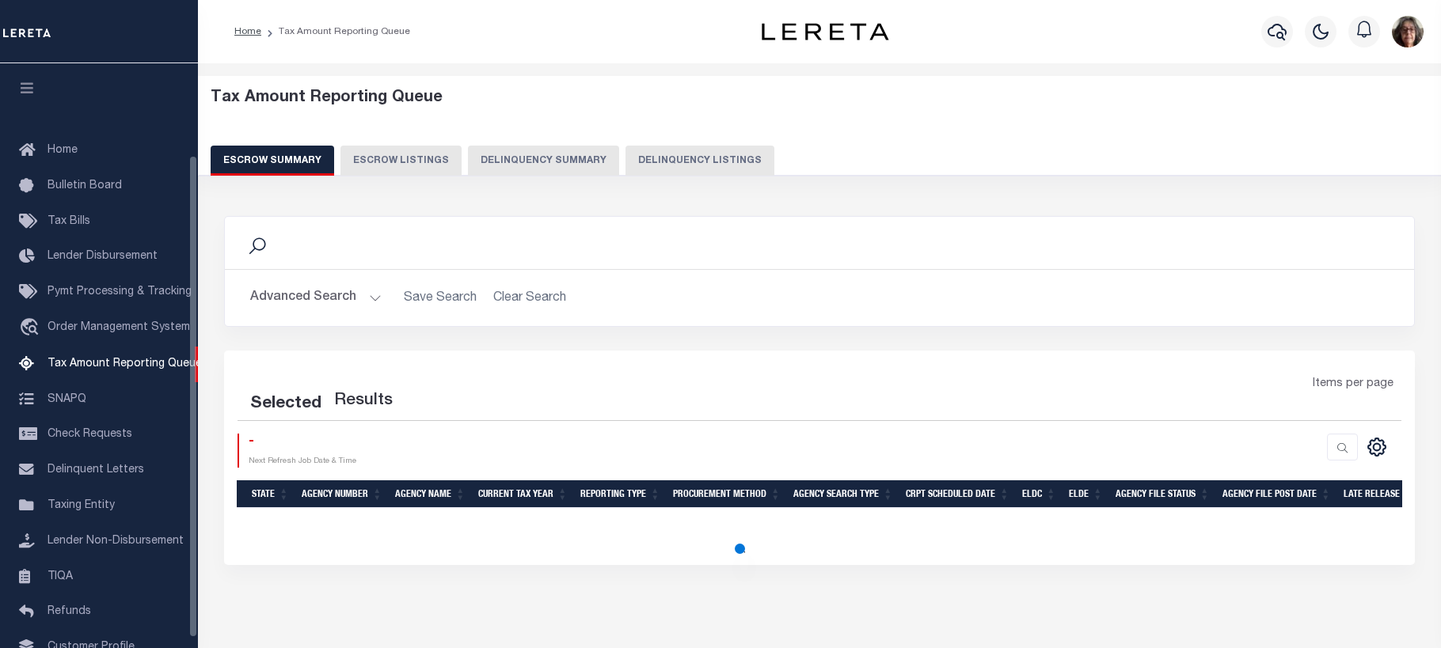
click at [671, 160] on button "Delinquency Listings" at bounding box center [700, 161] width 149 height 30
select select "100"
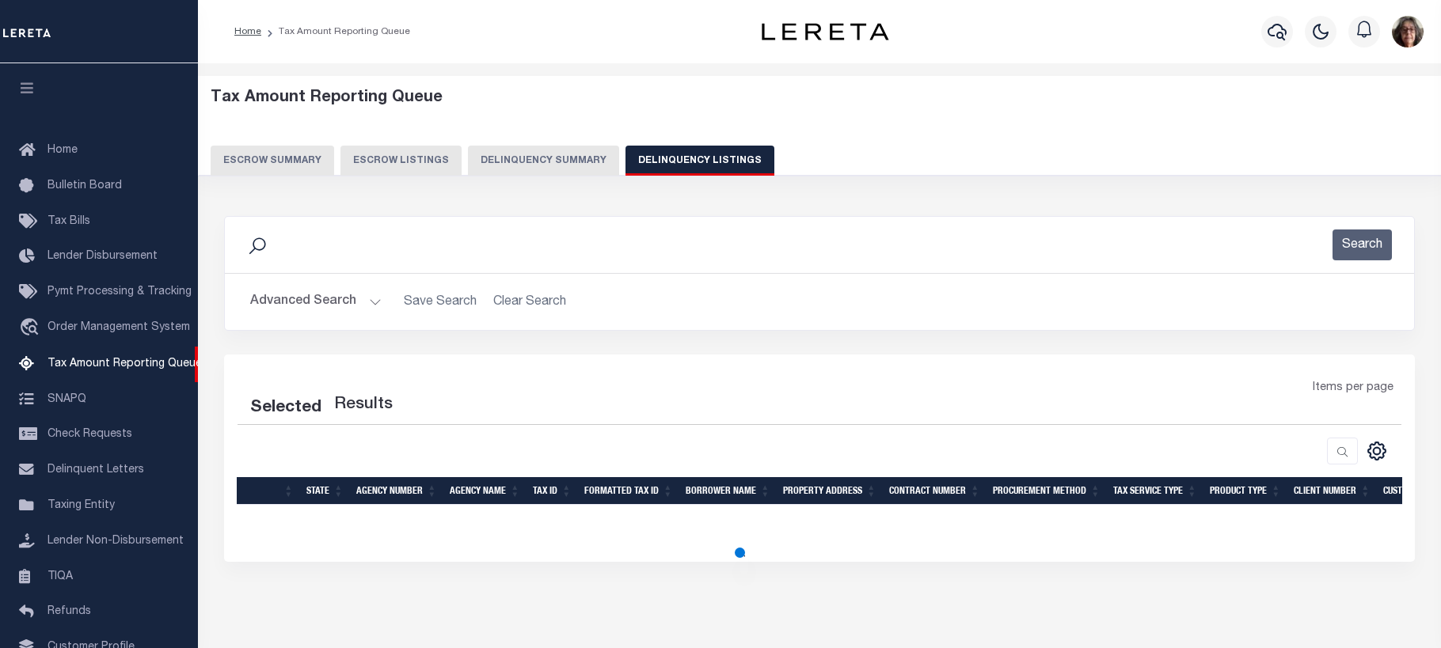
select select "100"
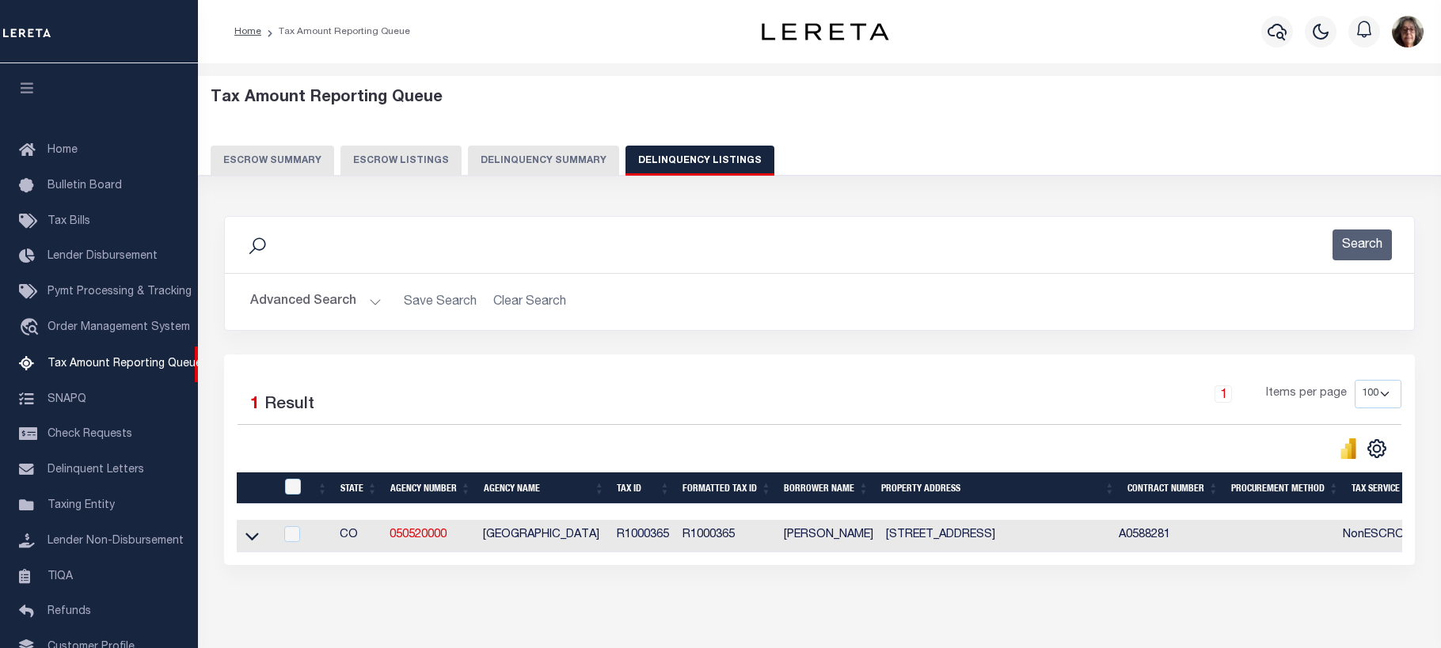
scroll to position [111, 0]
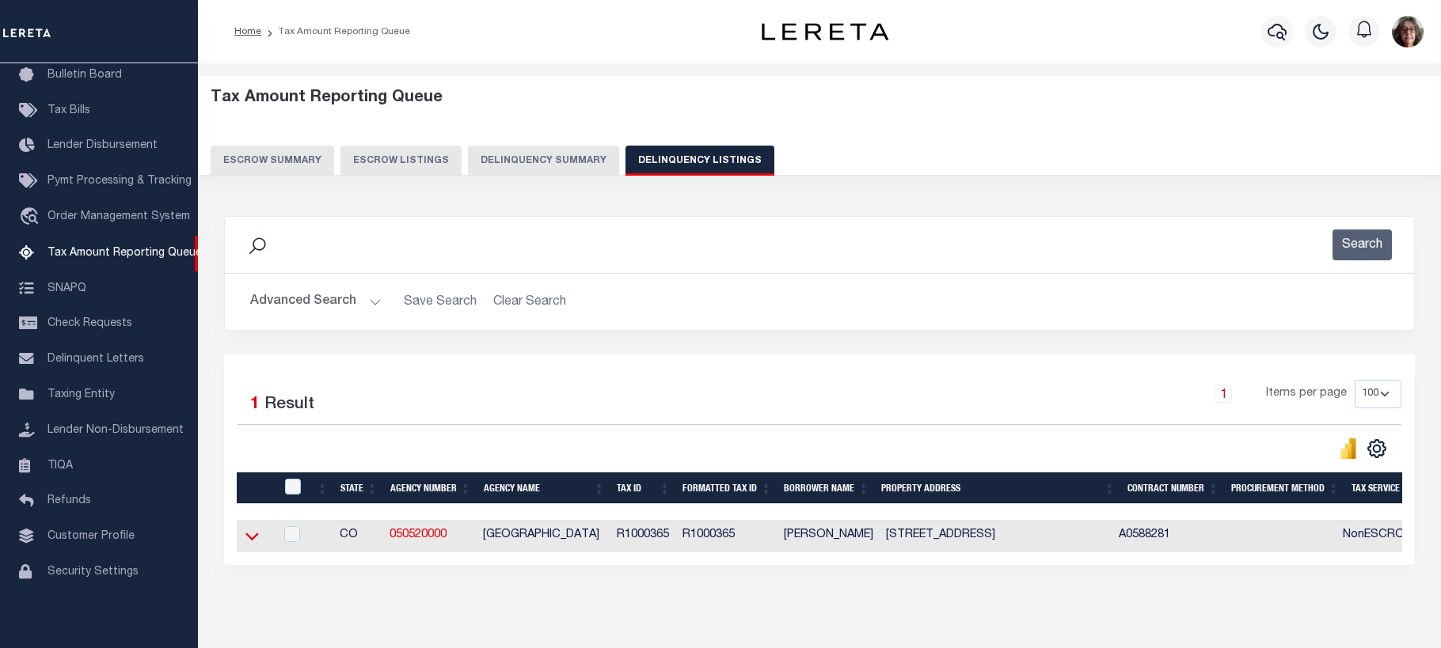
click at [257, 542] on icon at bounding box center [251, 536] width 13 height 17
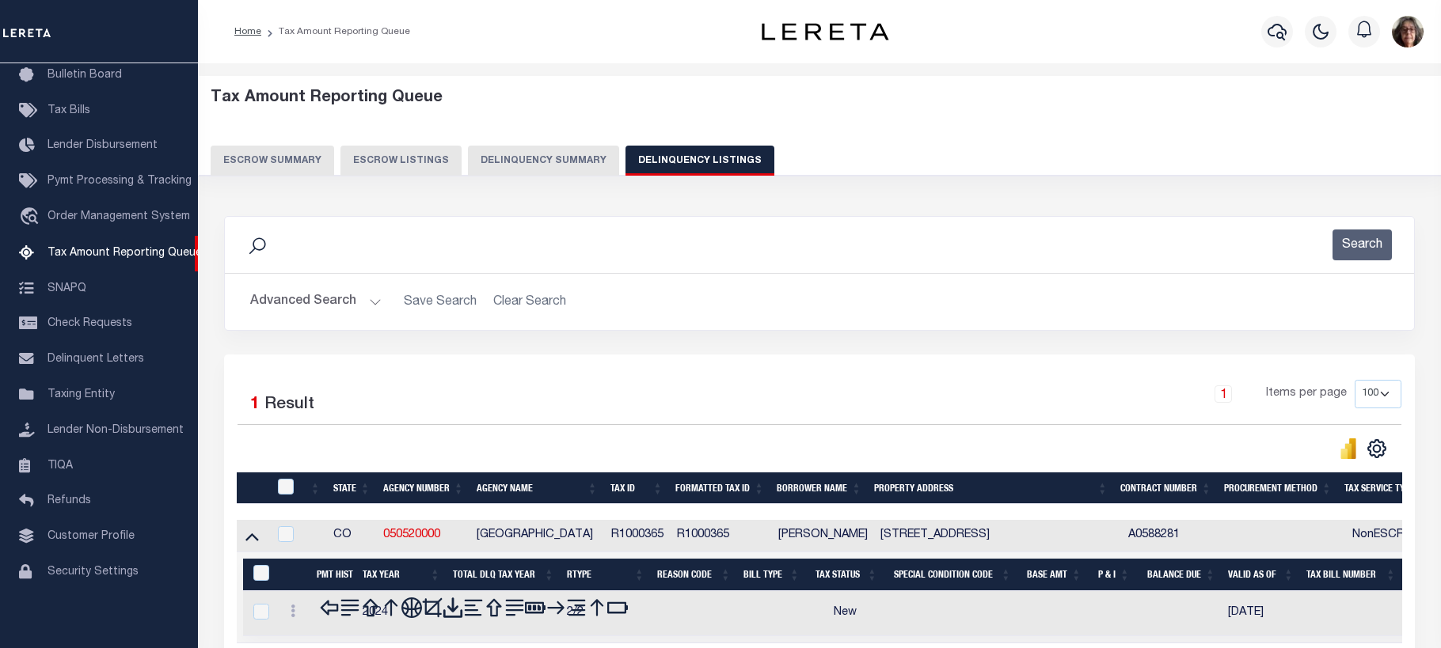
scroll to position [154, 0]
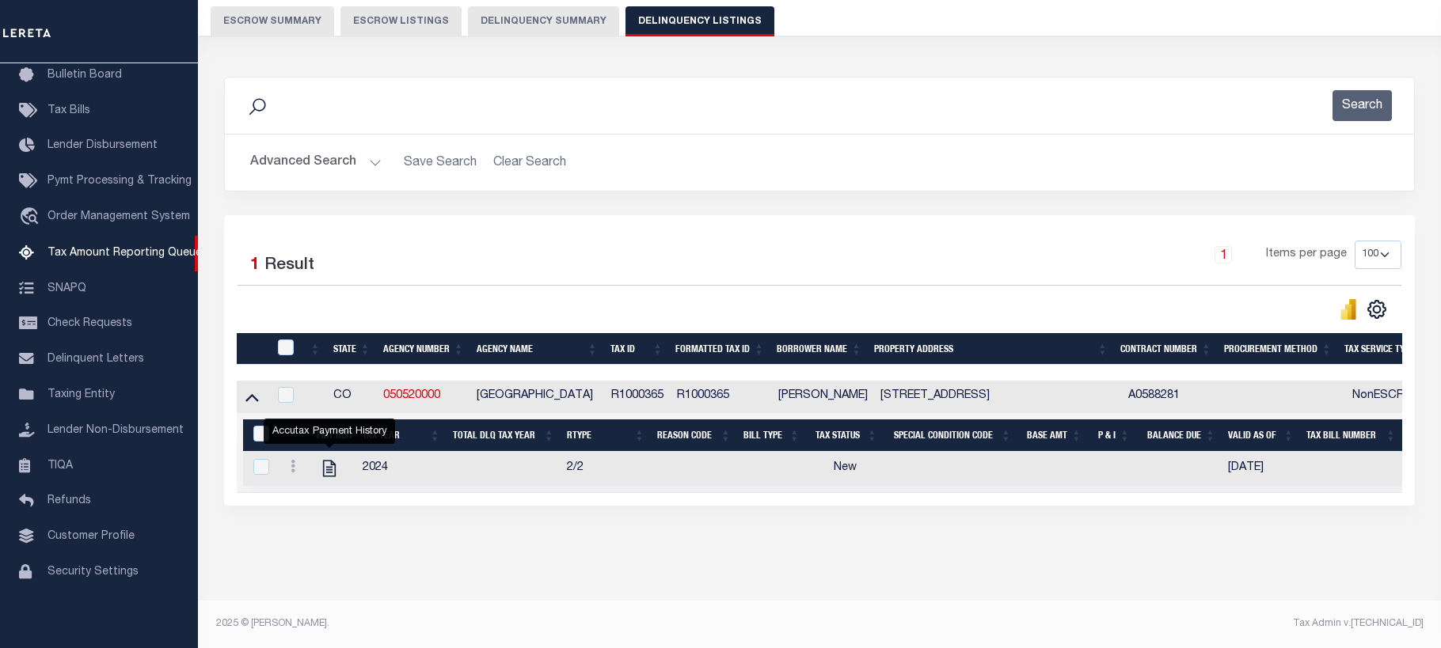
click at [331, 458] on icon "" at bounding box center [329, 468] width 21 height 21
checkbox input "true"
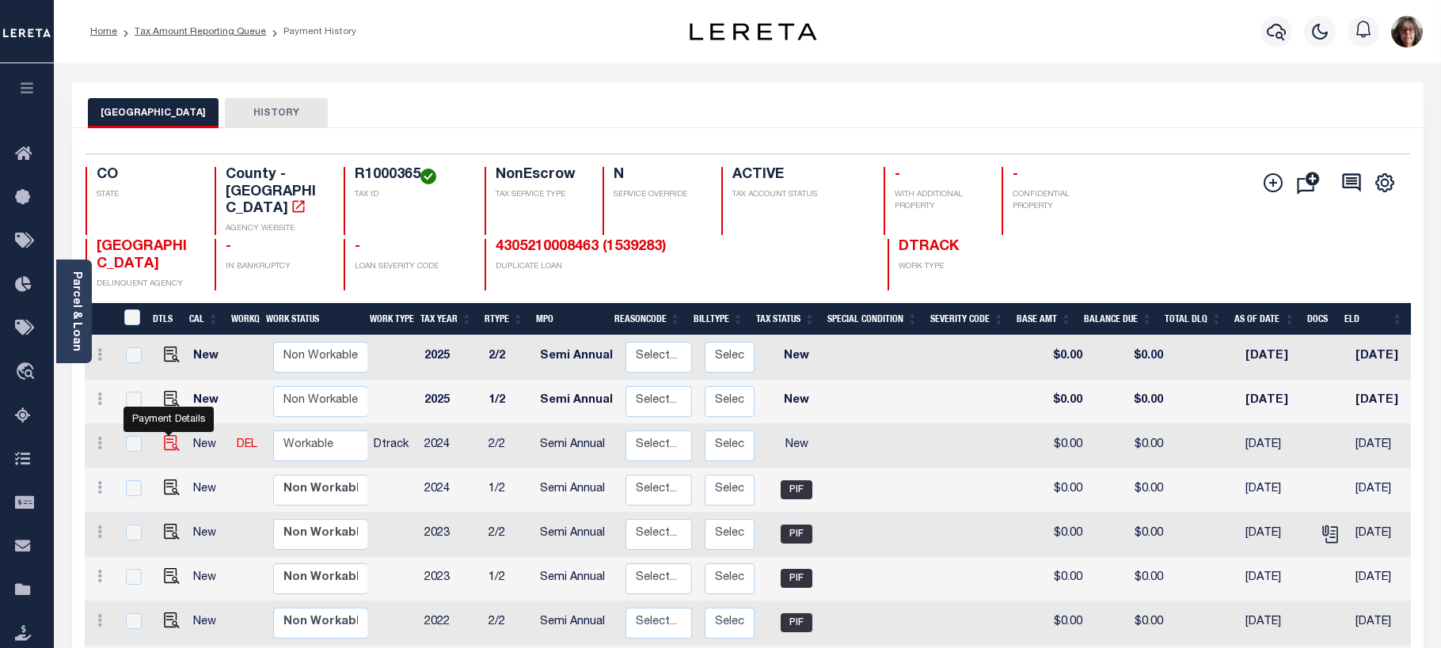
click at [171, 435] on img "" at bounding box center [172, 443] width 16 height 16
checkbox input "true"
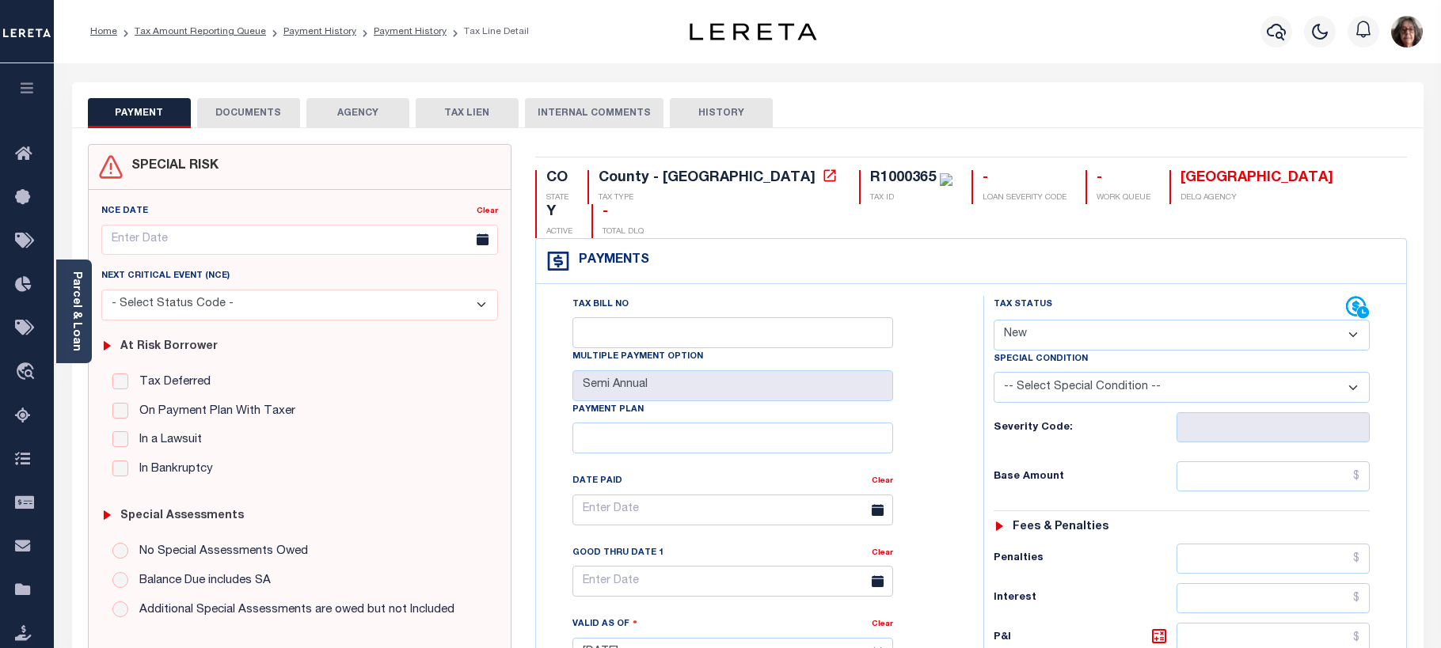
click at [1355, 320] on select "- Select Status Code - Open Due/Unpaid Paid Incomplete No Tax Due Internal Refu…" at bounding box center [1182, 335] width 377 height 31
select select "DUE"
click at [994, 320] on select "- Select Status Code - Open Due/Unpaid Paid Incomplete No Tax Due Internal Refu…" at bounding box center [1182, 335] width 377 height 31
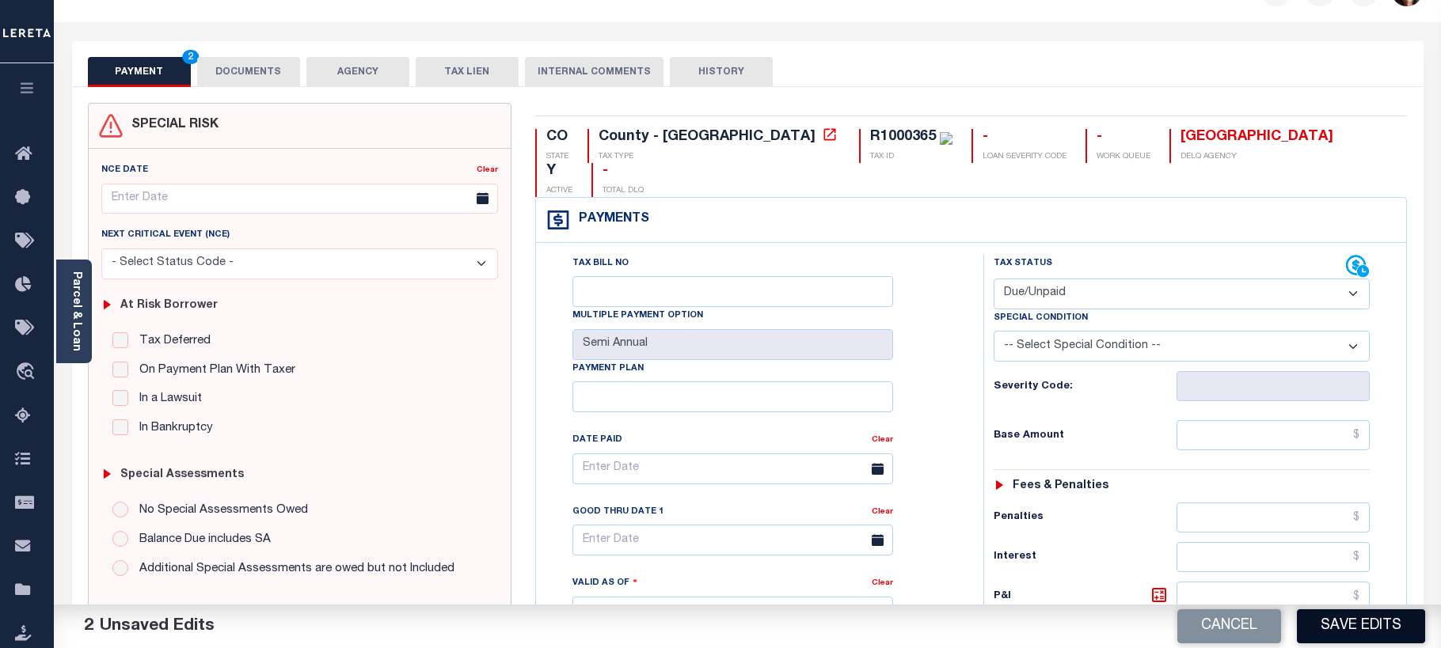
scroll to position [79, 0]
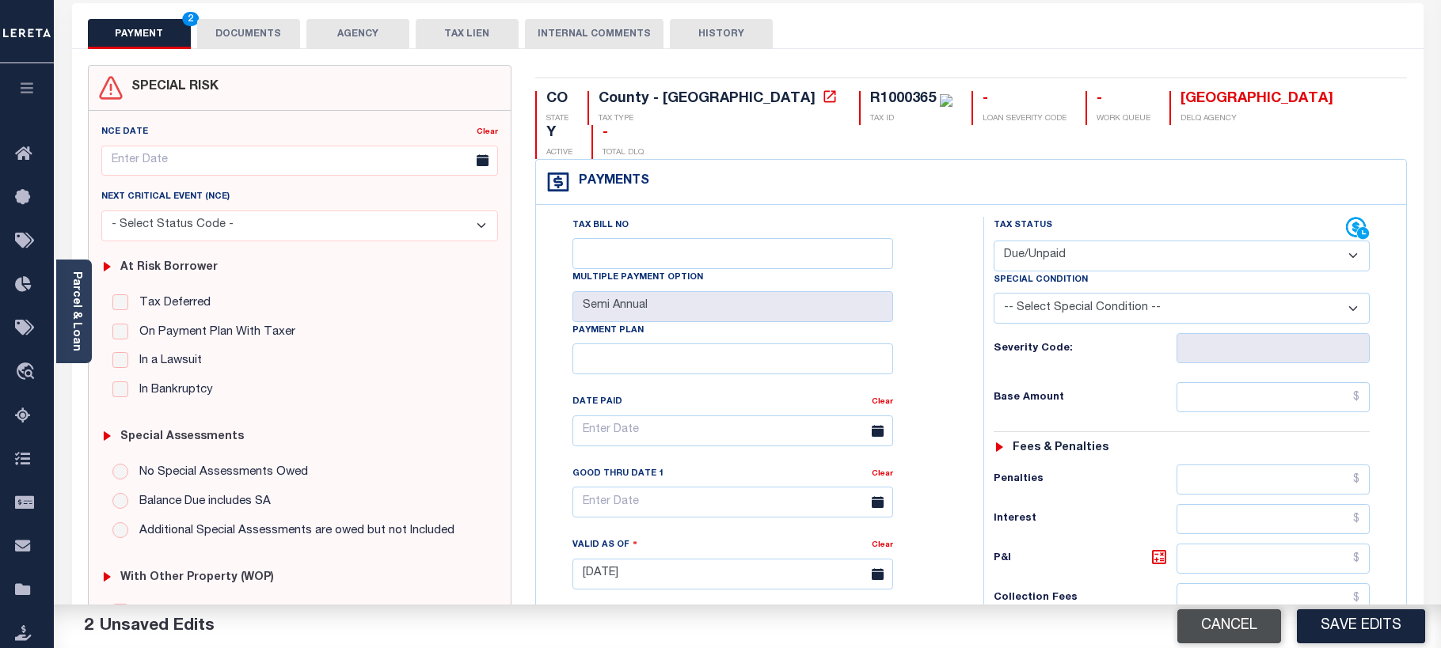
click at [1233, 632] on button "Cancel" at bounding box center [1229, 627] width 104 height 34
type input "06/06/2025"
select select "NW2"
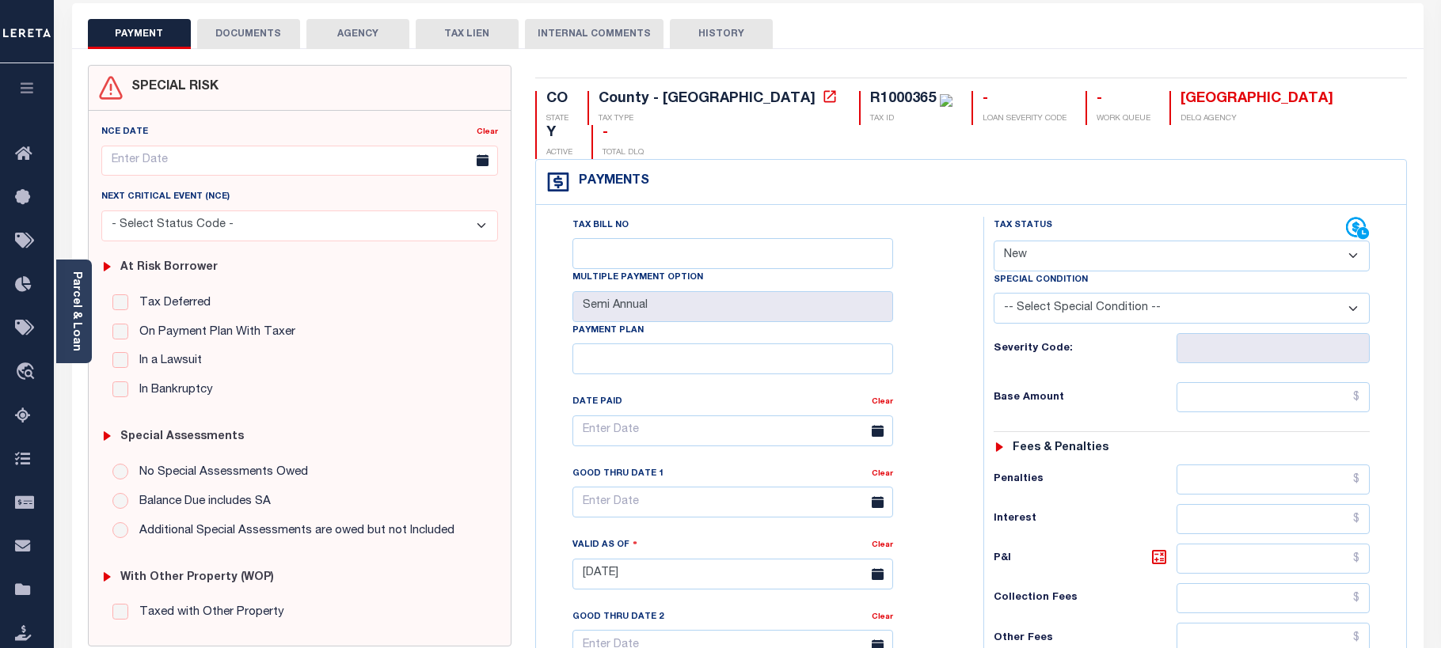
click at [35, 90] on icon "button" at bounding box center [27, 88] width 18 height 14
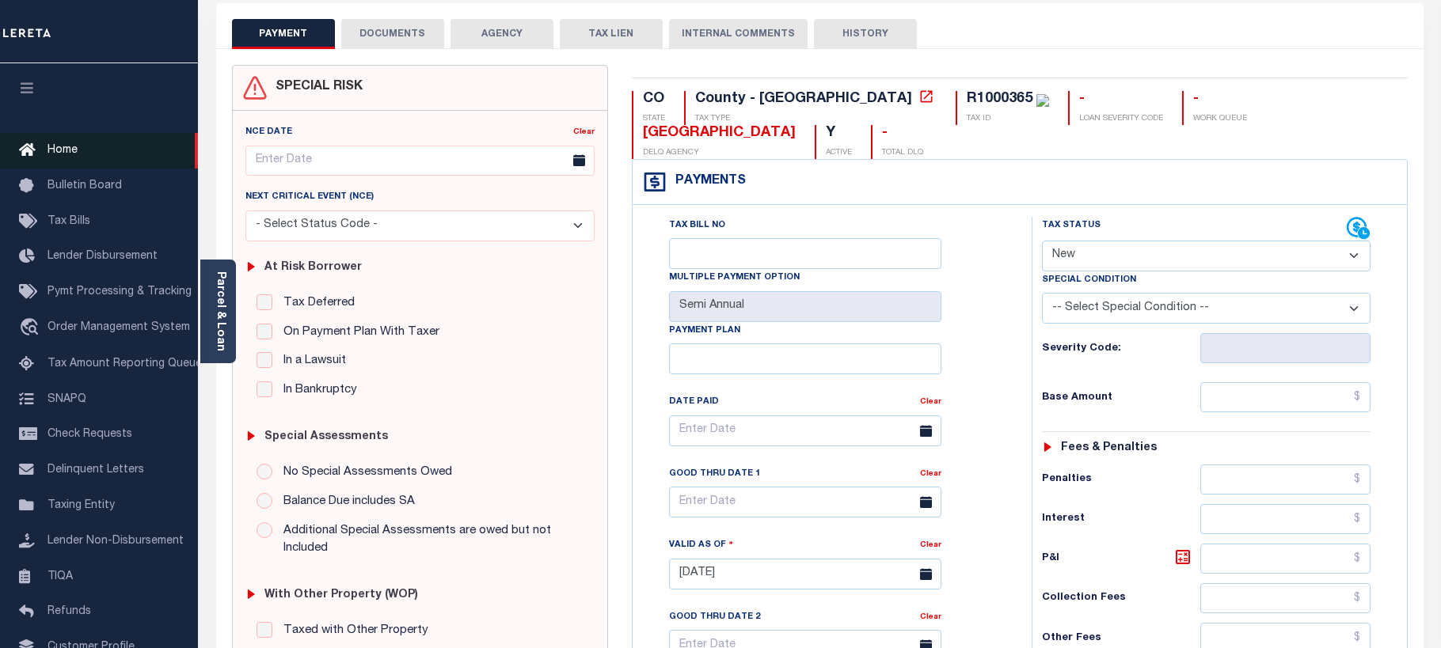
click at [59, 147] on span "Home" at bounding box center [63, 150] width 30 height 11
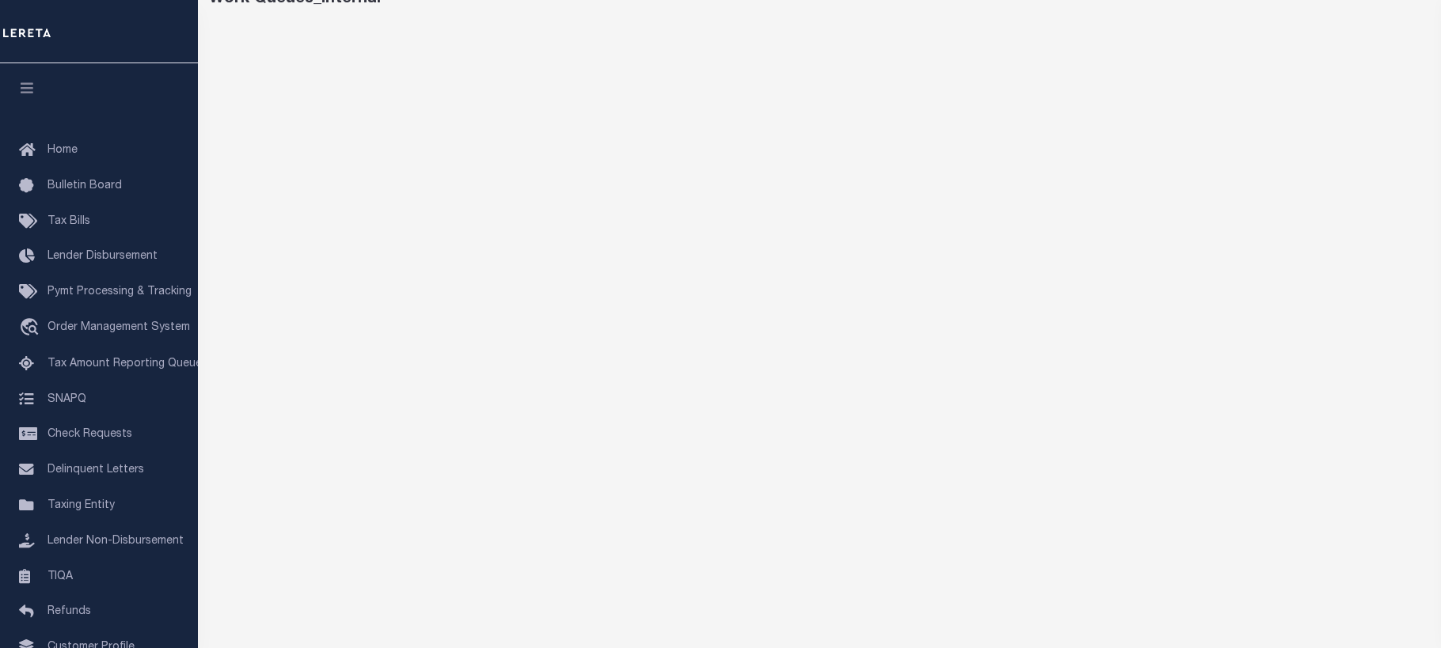
scroll to position [108, 0]
click at [664, 5] on div "Work Queues_Internal" at bounding box center [819, 421] width 1243 height 931
